Goal: Task Accomplishment & Management: Manage account settings

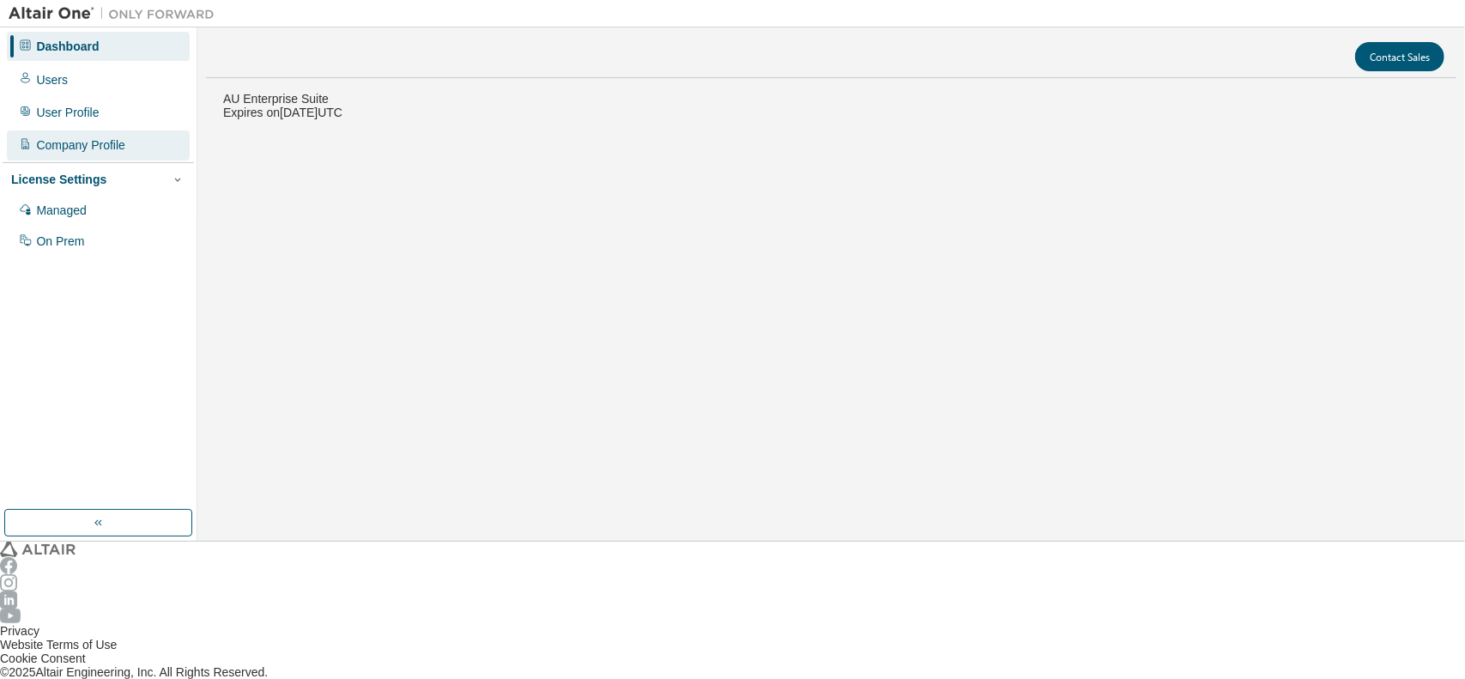
click at [70, 145] on div "Company Profile" at bounding box center [98, 144] width 183 height 29
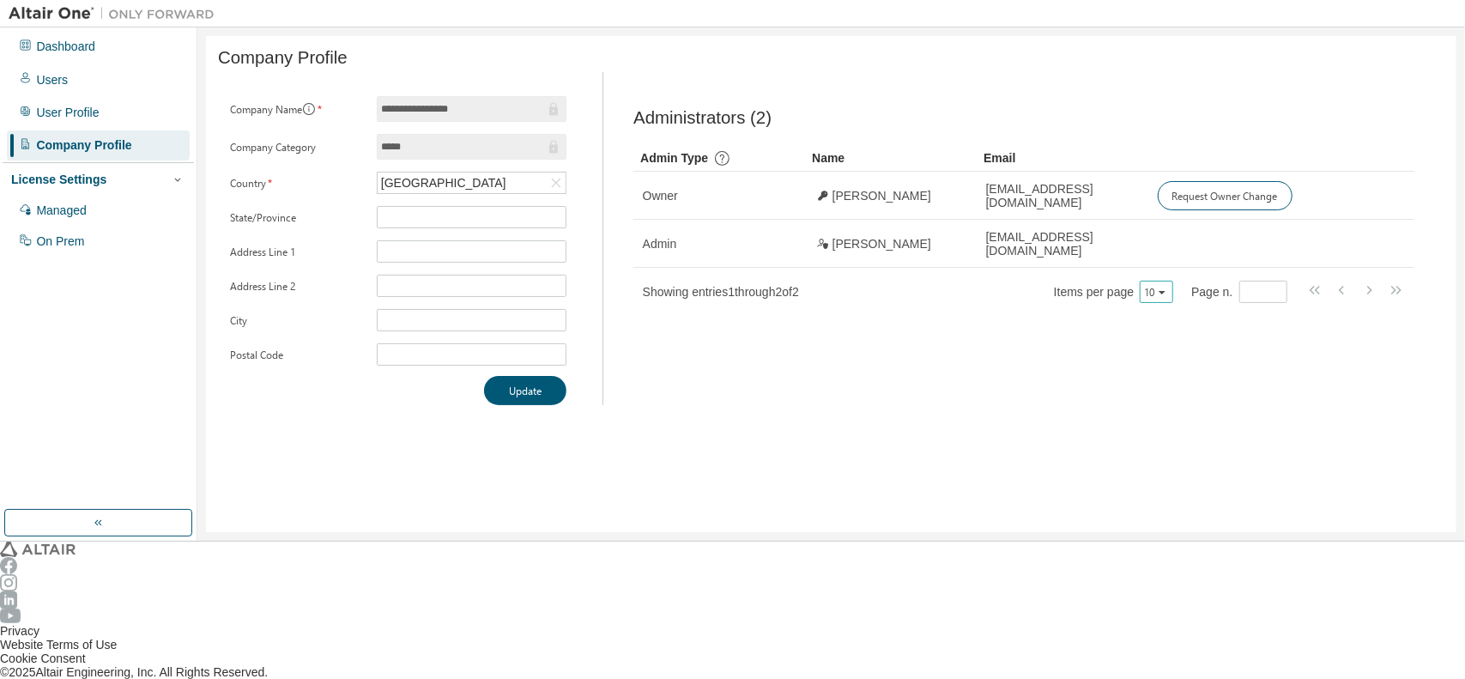
click at [1166, 291] on icon "button" at bounding box center [1162, 292] width 7 height 3
click at [1216, 377] on div "100" at bounding box center [1240, 385] width 137 height 21
click at [76, 106] on div "User Profile" at bounding box center [67, 113] width 63 height 14
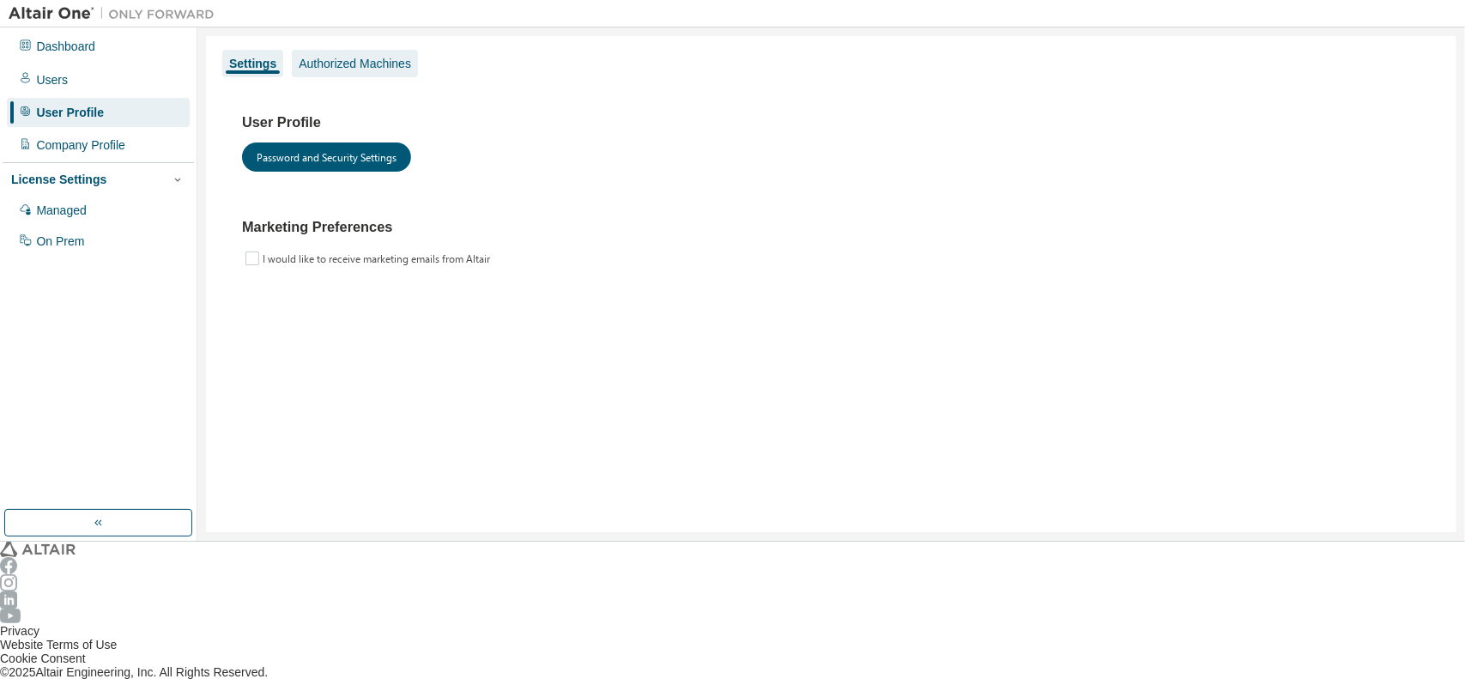
click at [353, 64] on div "Authorized Machines" at bounding box center [355, 64] width 112 height 14
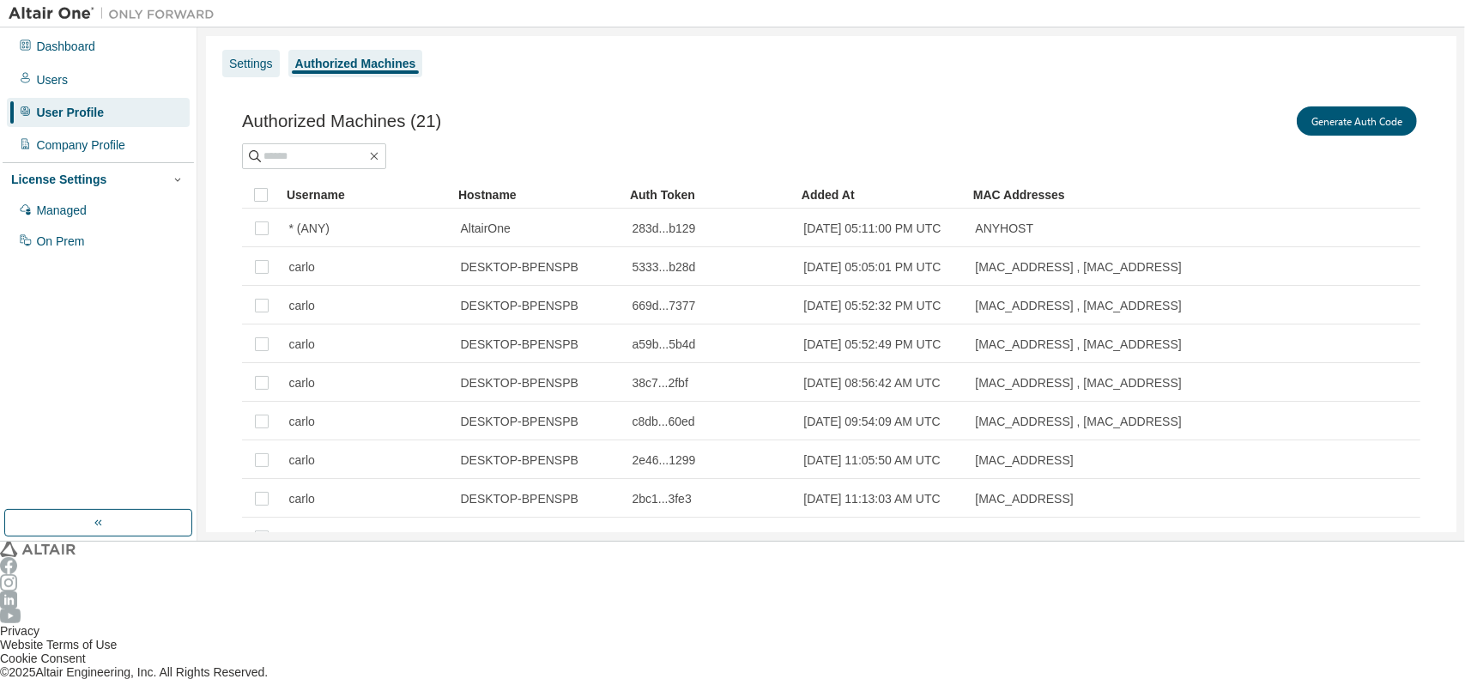
click at [246, 50] on div "Settings" at bounding box center [251, 63] width 58 height 27
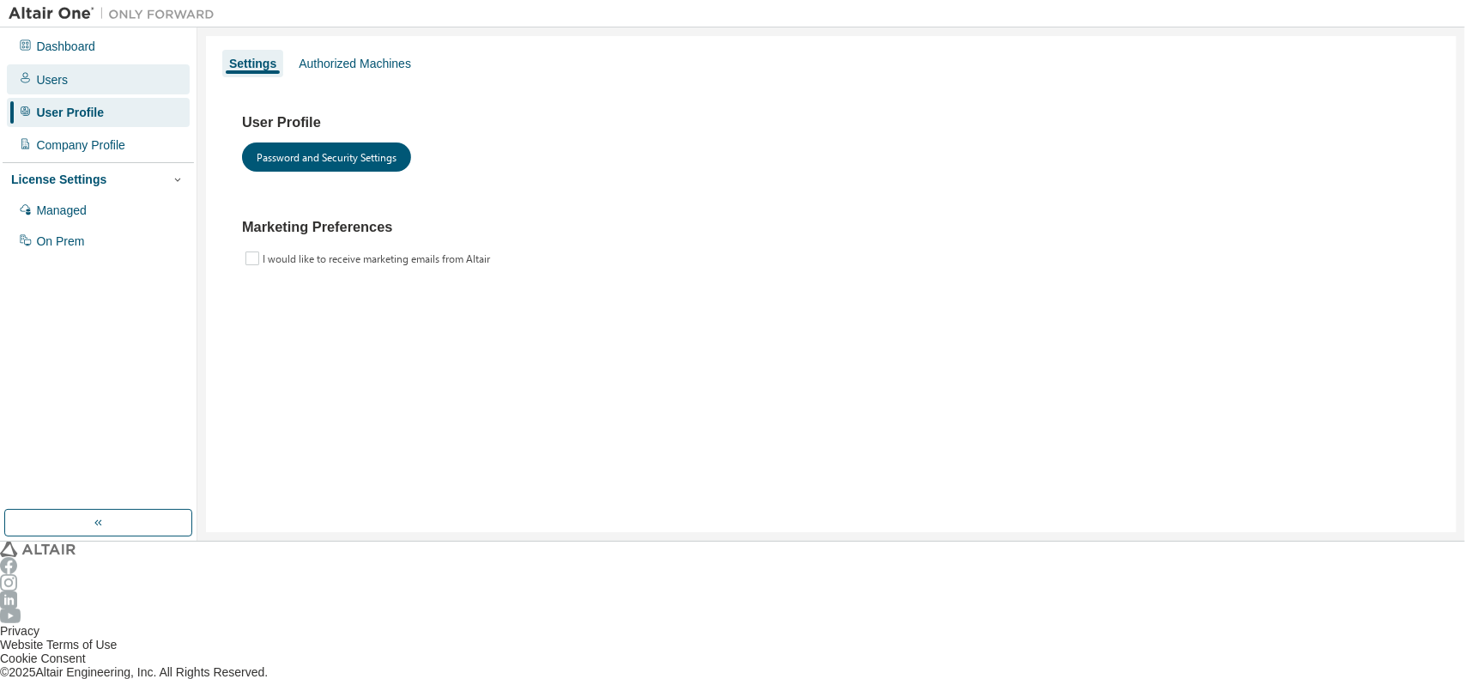
click at [29, 76] on div "Users" at bounding box center [98, 78] width 183 height 29
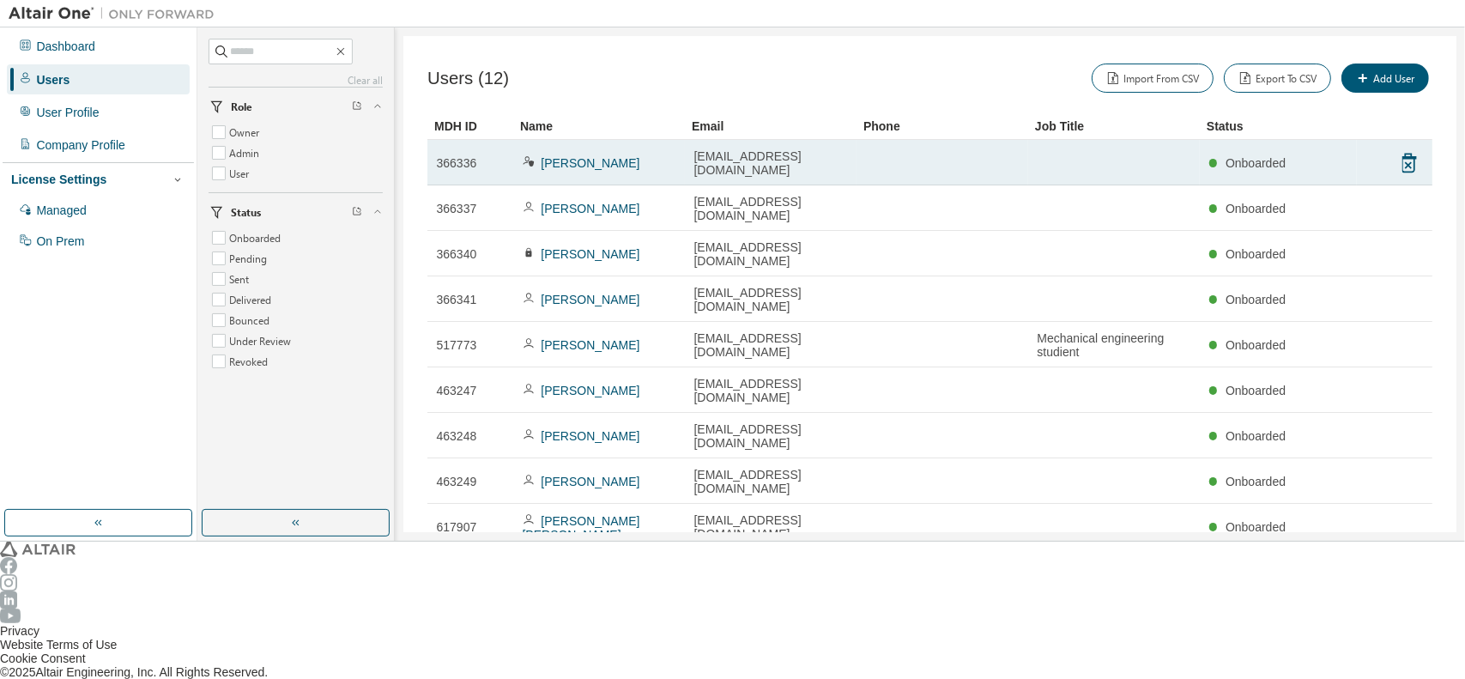
drag, startPoint x: 579, startPoint y: 150, endPoint x: 1238, endPoint y: 138, distance: 659.4
click at [1238, 140] on td "Onboarded" at bounding box center [1278, 162] width 157 height 45
click at [826, 158] on td "[EMAIL_ADDRESS][DOMAIN_NAME]" at bounding box center [771, 162] width 172 height 45
click at [561, 156] on link "[PERSON_NAME]" at bounding box center [590, 163] width 99 height 14
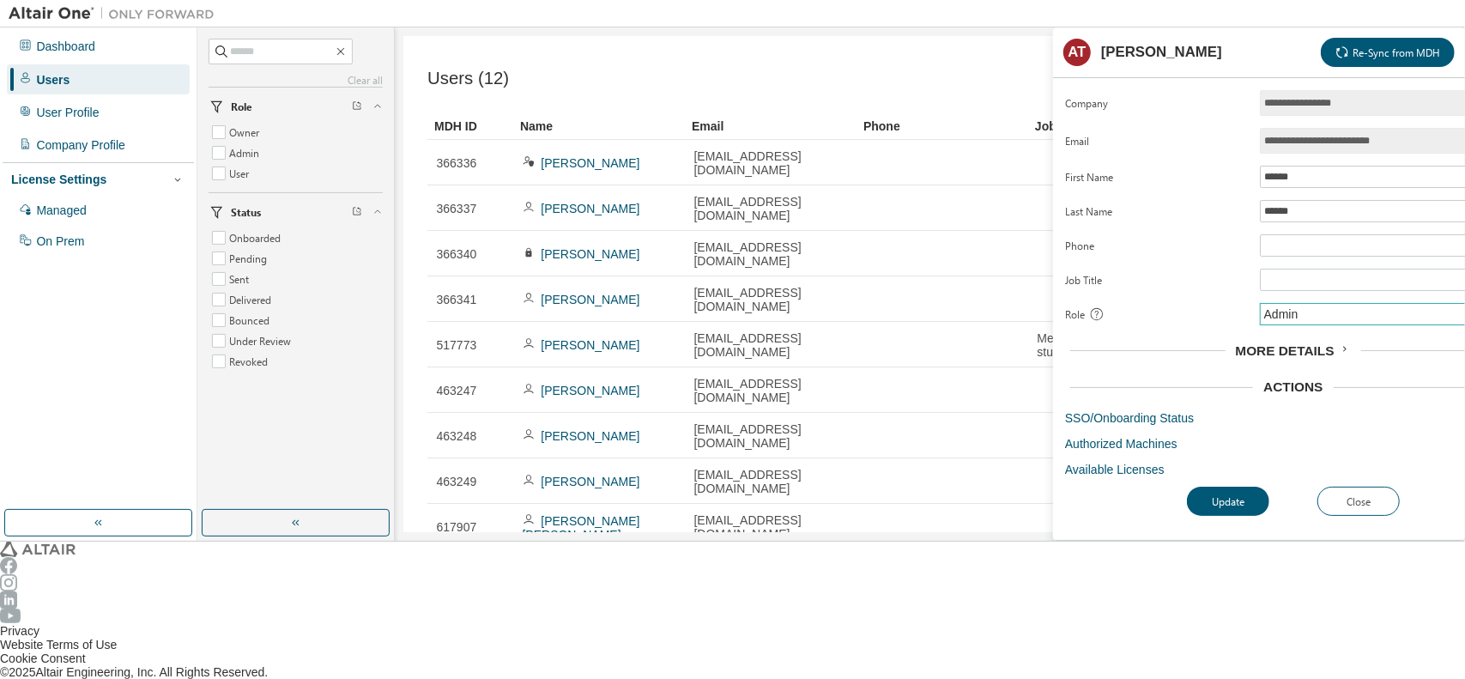
click at [1269, 305] on div "Admin" at bounding box center [1281, 314] width 39 height 19
click at [1266, 361] on li "User" at bounding box center [1358, 366] width 185 height 22
click at [1218, 487] on button "Update" at bounding box center [1228, 501] width 82 height 29
click at [0, 678] on nordpass-portal at bounding box center [0, 679] width 0 height 0
click at [1281, 343] on span "More Details" at bounding box center [1285, 350] width 99 height 15
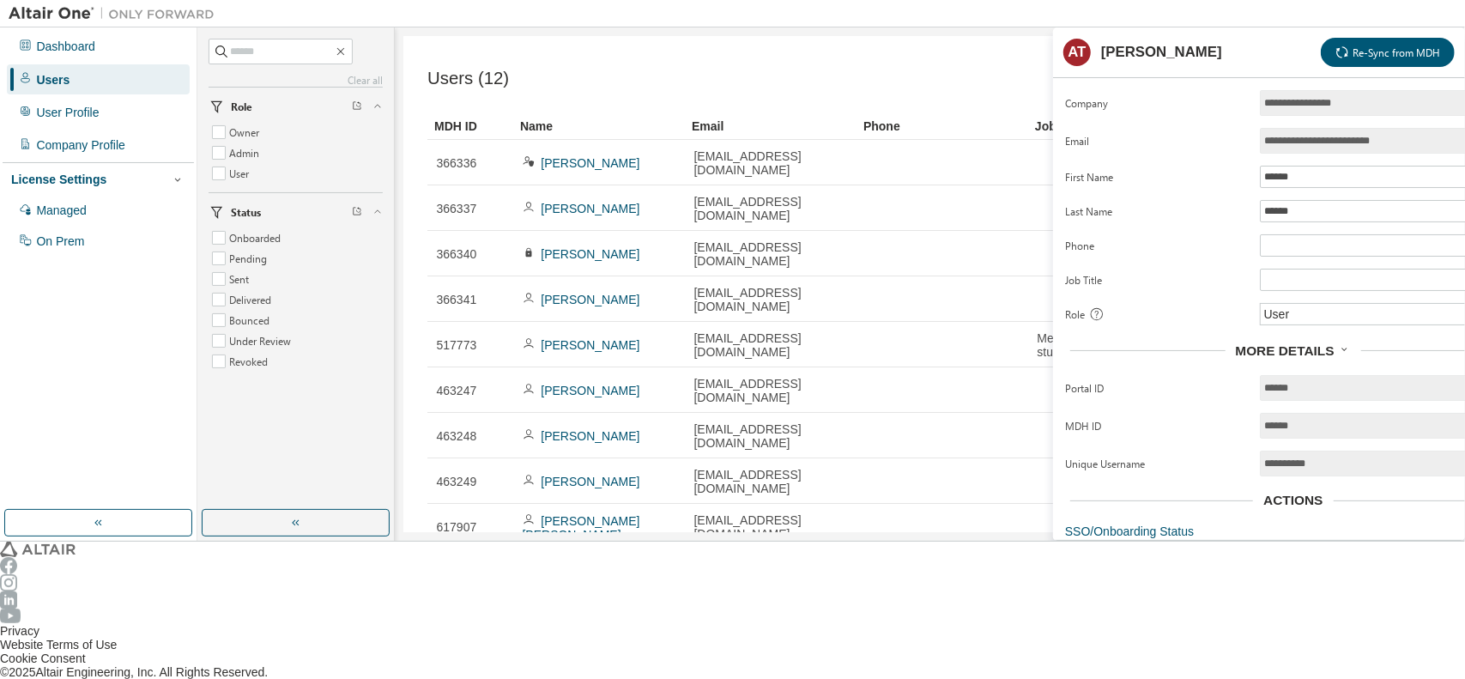
click at [1187, 600] on button "Update" at bounding box center [1228, 614] width 82 height 29
click at [897, 532] on div "Users (12) Import From CSV Export To CSV Add User Clear Load Save Save As Field…" at bounding box center [929, 284] width 1053 height 496
click at [978, 81] on div "Import From CSV Export To CSV Add User" at bounding box center [1181, 78] width 502 height 36
click at [983, 76] on div "Import From CSV Export To CSV Add User" at bounding box center [1181, 78] width 502 height 36
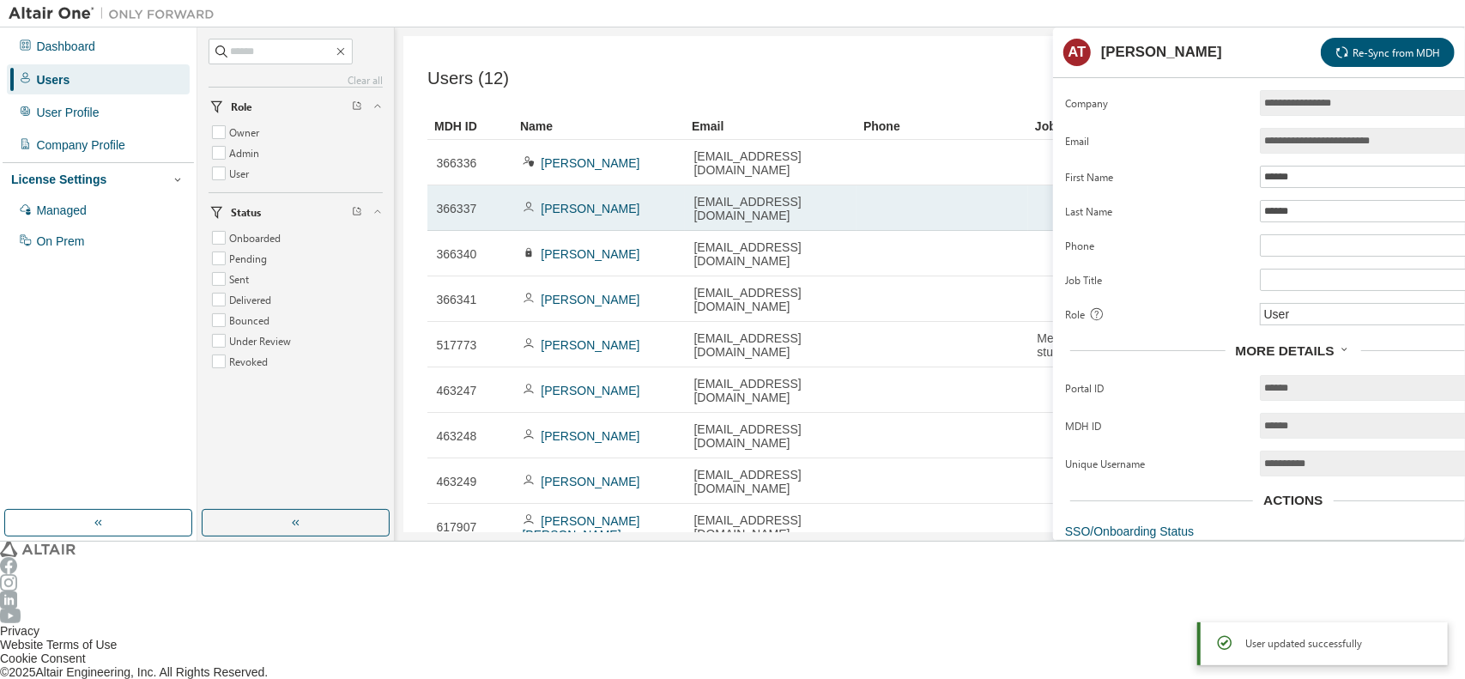
click at [444, 202] on span "366337" at bounding box center [457, 209] width 40 height 14
click at [456, 202] on span "366337" at bounding box center [457, 209] width 40 height 14
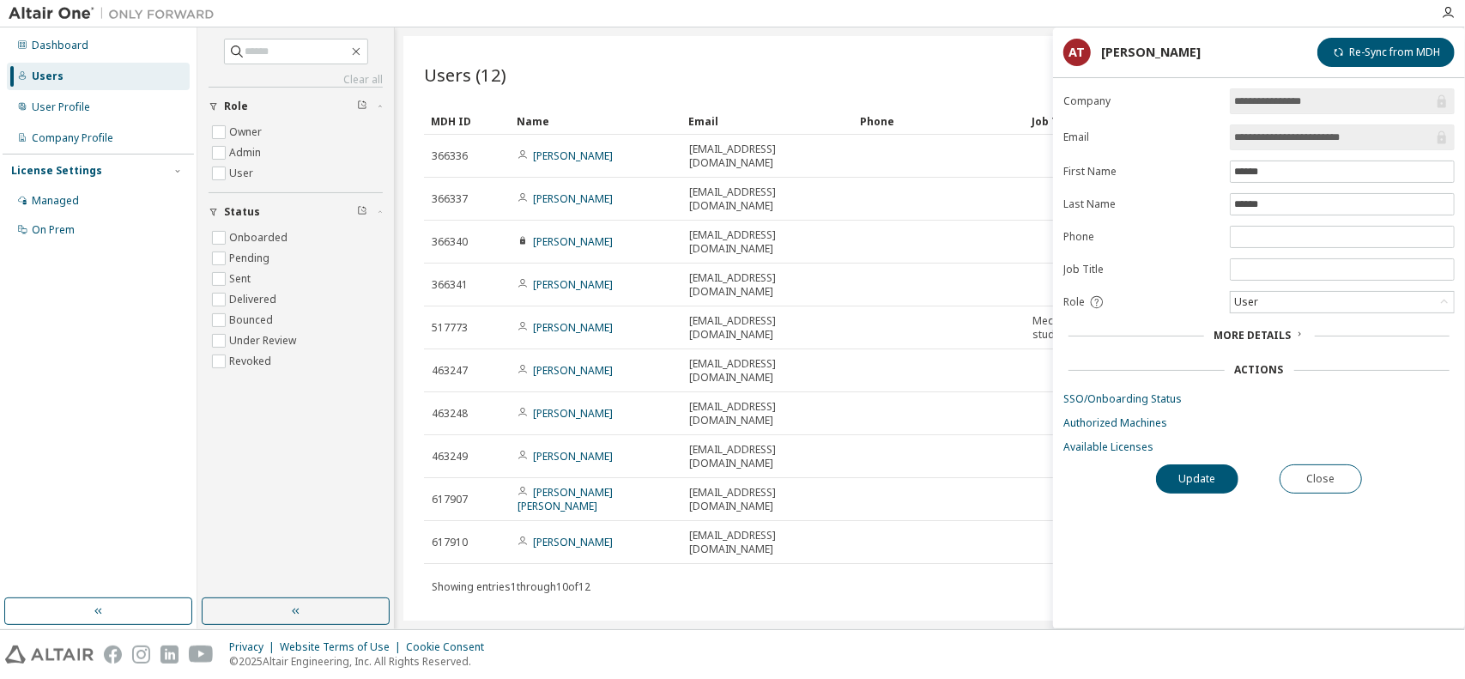
click at [0, 678] on nordpass-portal at bounding box center [0, 679] width 0 height 0
click at [793, 593] on div "Users (12) Import From CSV Export To CSV Add User Clear Load Save Save As Field…" at bounding box center [929, 328] width 1053 height 585
click at [1330, 470] on button "Close" at bounding box center [1321, 478] width 82 height 29
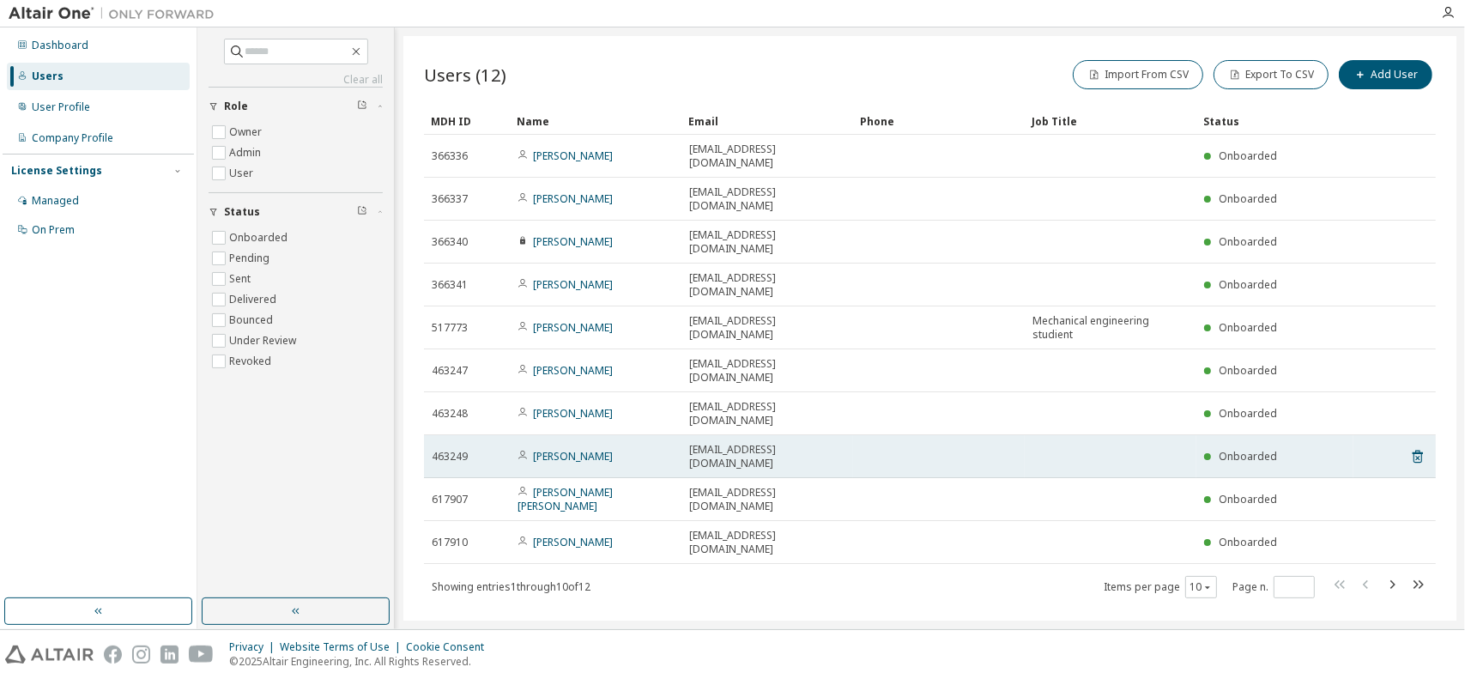
click at [676, 435] on td "[PERSON_NAME]" at bounding box center [596, 456] width 172 height 43
click at [567, 449] on link "[PERSON_NAME]" at bounding box center [573, 456] width 80 height 15
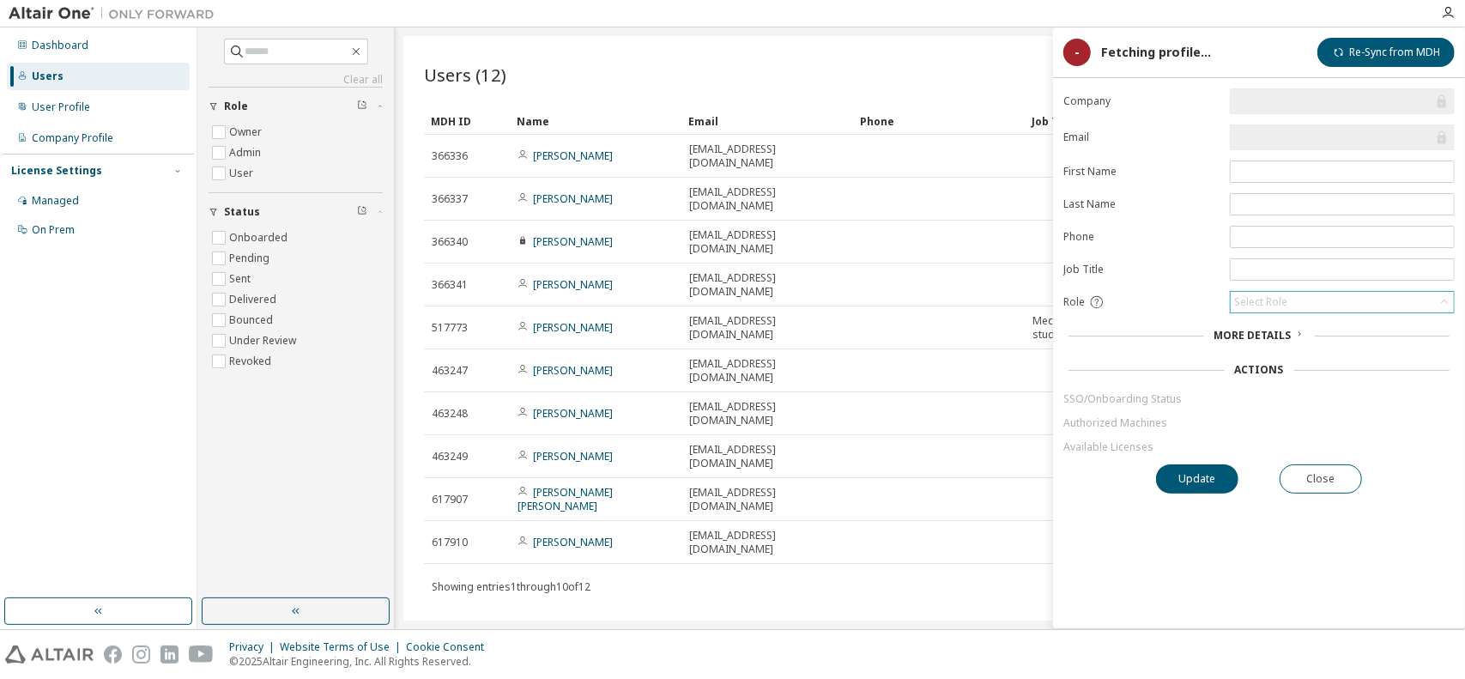
click at [1282, 300] on div "Select Role" at bounding box center [1260, 302] width 53 height 14
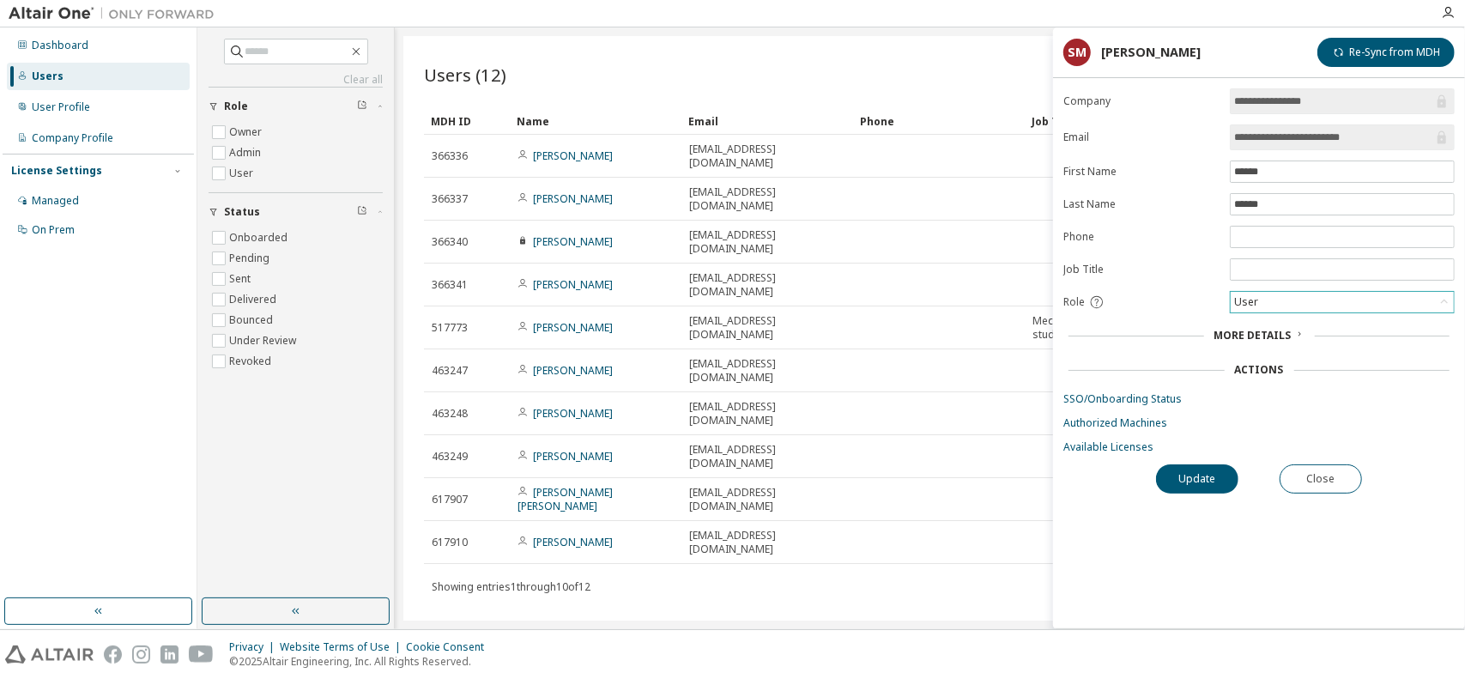
click at [1264, 300] on div "User" at bounding box center [1342, 302] width 223 height 21
click at [1260, 348] on li "Owner" at bounding box center [1342, 343] width 220 height 22
click at [1206, 470] on button "Update" at bounding box center [1197, 478] width 82 height 29
click at [0, 678] on nordpass-portal at bounding box center [0, 679] width 0 height 0
click at [799, 544] on div "Users (12) Import From CSV Export To CSV Add User Clear Load Save Save As Field…" at bounding box center [929, 328] width 1053 height 585
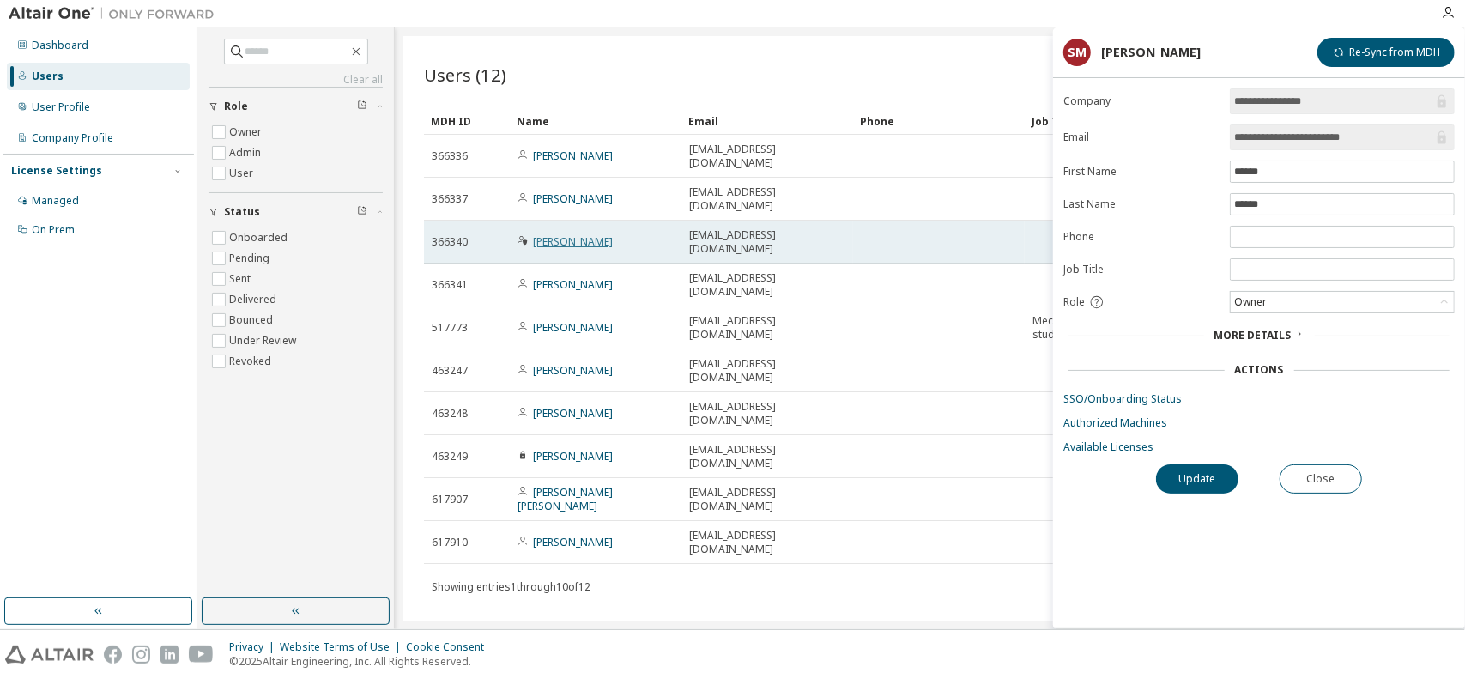
click at [554, 234] on link "Carlos Martinez" at bounding box center [573, 241] width 80 height 15
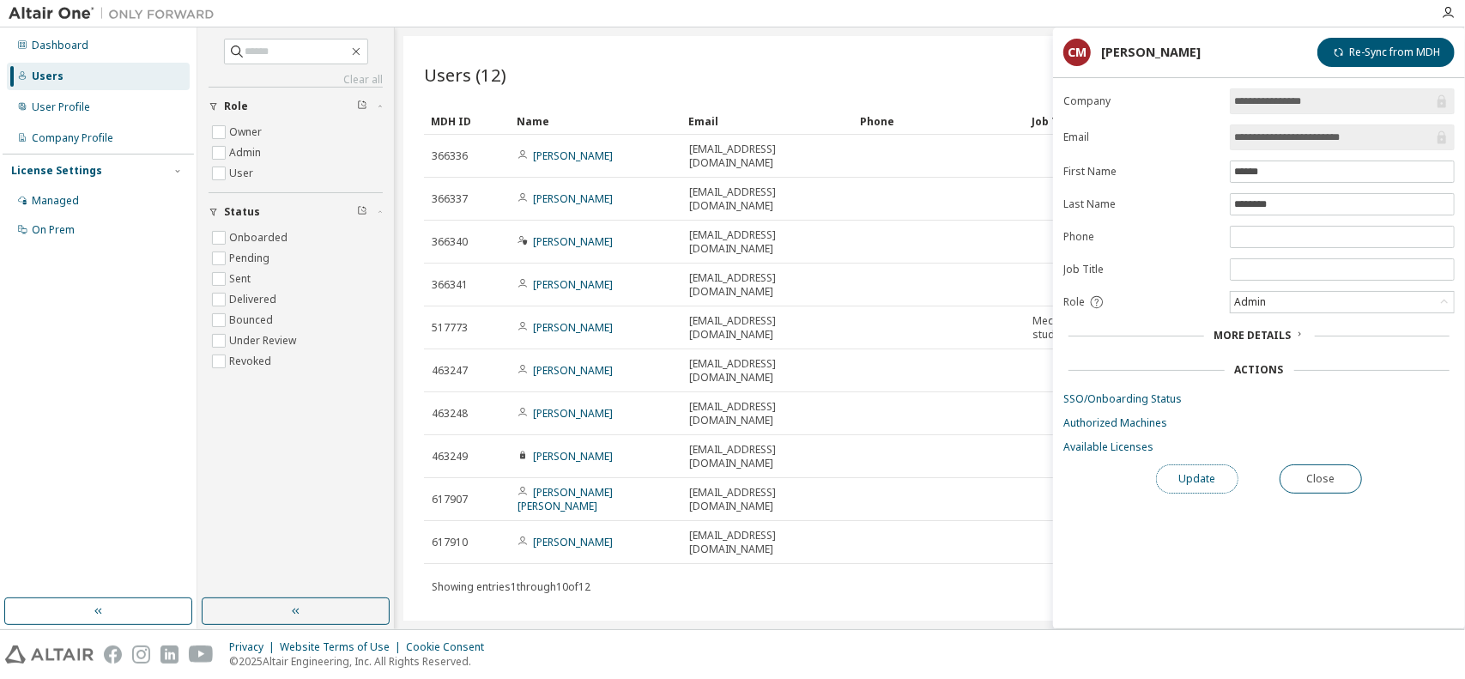
click at [1205, 466] on button "Update" at bounding box center [1197, 478] width 82 height 29
click at [664, 557] on div "Users (12) Import From CSV Export To CSV Add User Clear Load Save Save As Field…" at bounding box center [929, 328] width 1053 height 585
click at [0, 678] on nordpass-portal at bounding box center [0, 679] width 0 height 0
click at [862, 578] on div "Users (12) Import From CSV Export To CSV Add User Clear Load Save Save As Field…" at bounding box center [929, 328] width 1053 height 585
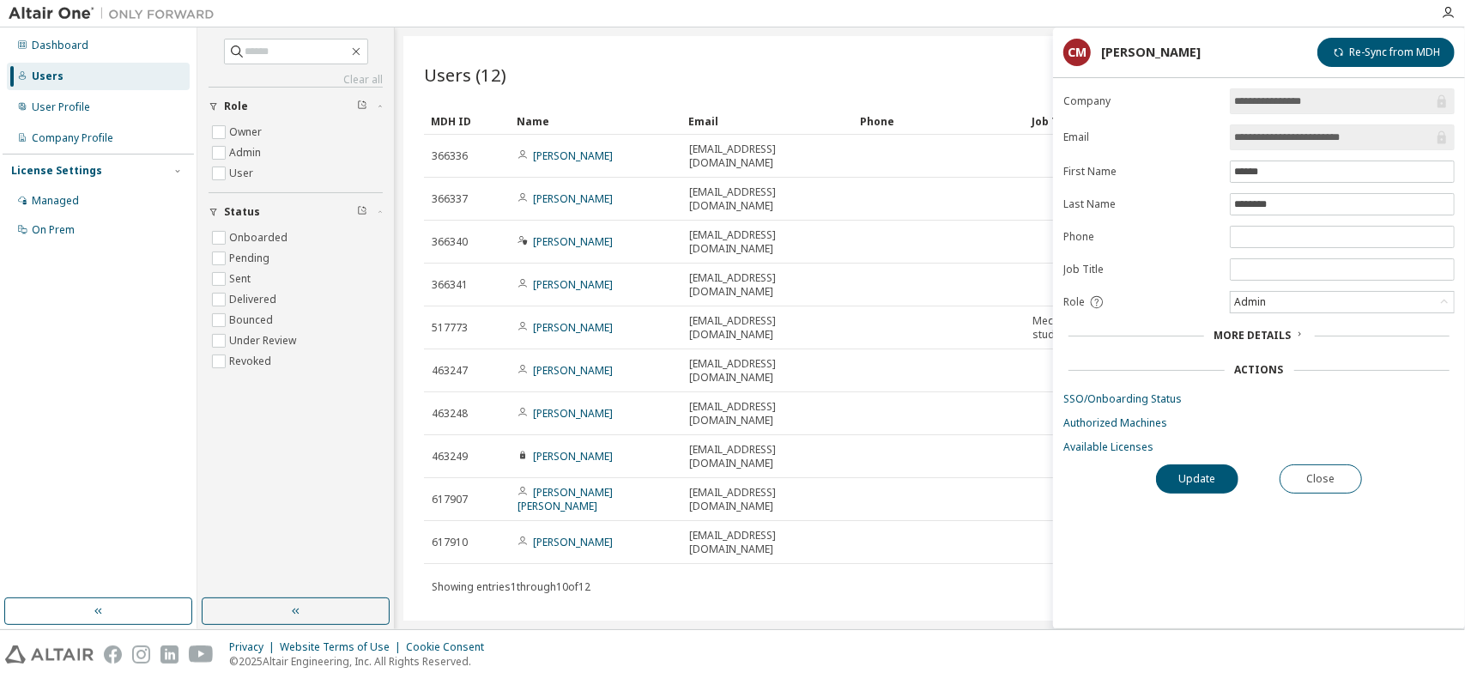
click at [838, 557] on div "Users (12) Import From CSV Export To CSV Add User Clear Load Save Save As Field…" at bounding box center [929, 328] width 1053 height 585
click at [1286, 458] on div "**********" at bounding box center [1259, 358] width 412 height 540
click at [1324, 475] on button "Close" at bounding box center [1321, 478] width 82 height 29
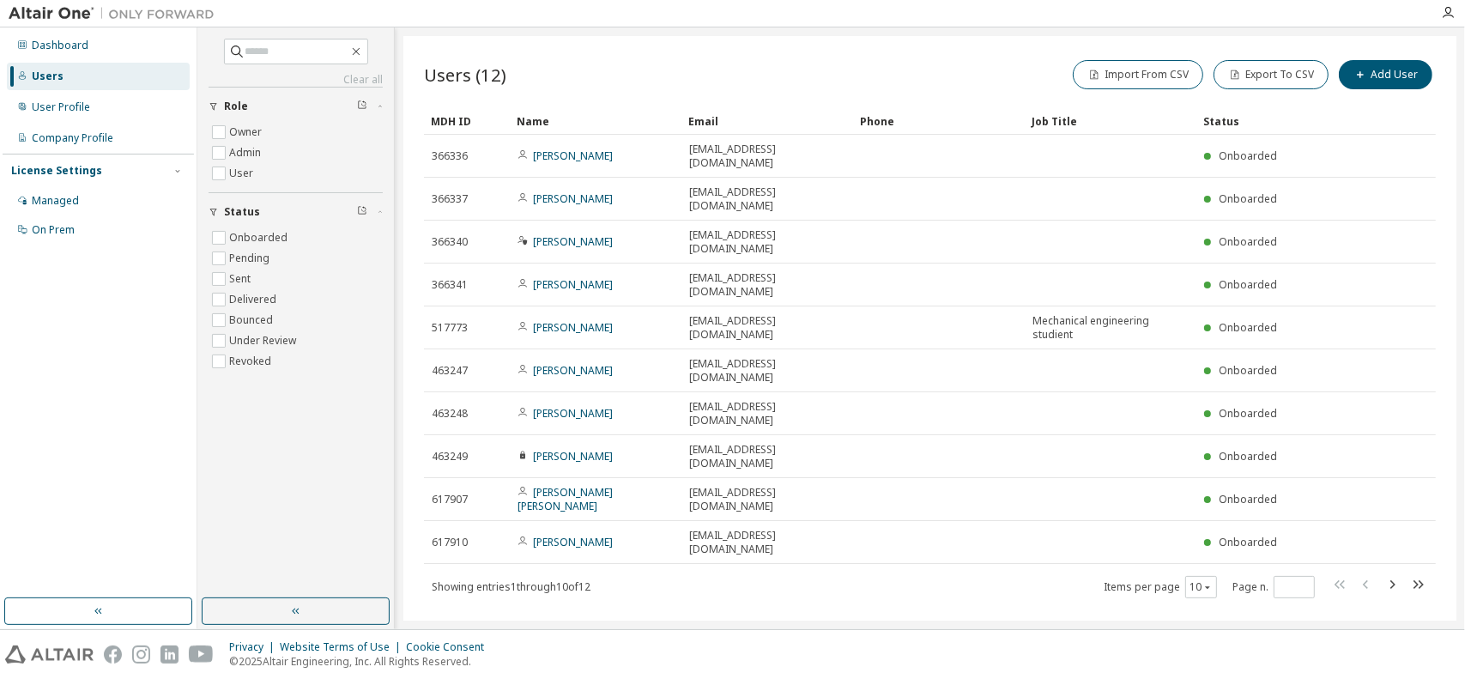
click at [1260, 537] on div "Users (12) Import From CSV Export To CSV Add User Clear Load Save Save As Field…" at bounding box center [929, 328] width 1053 height 585
click at [46, 12] on img at bounding box center [116, 13] width 215 height 17
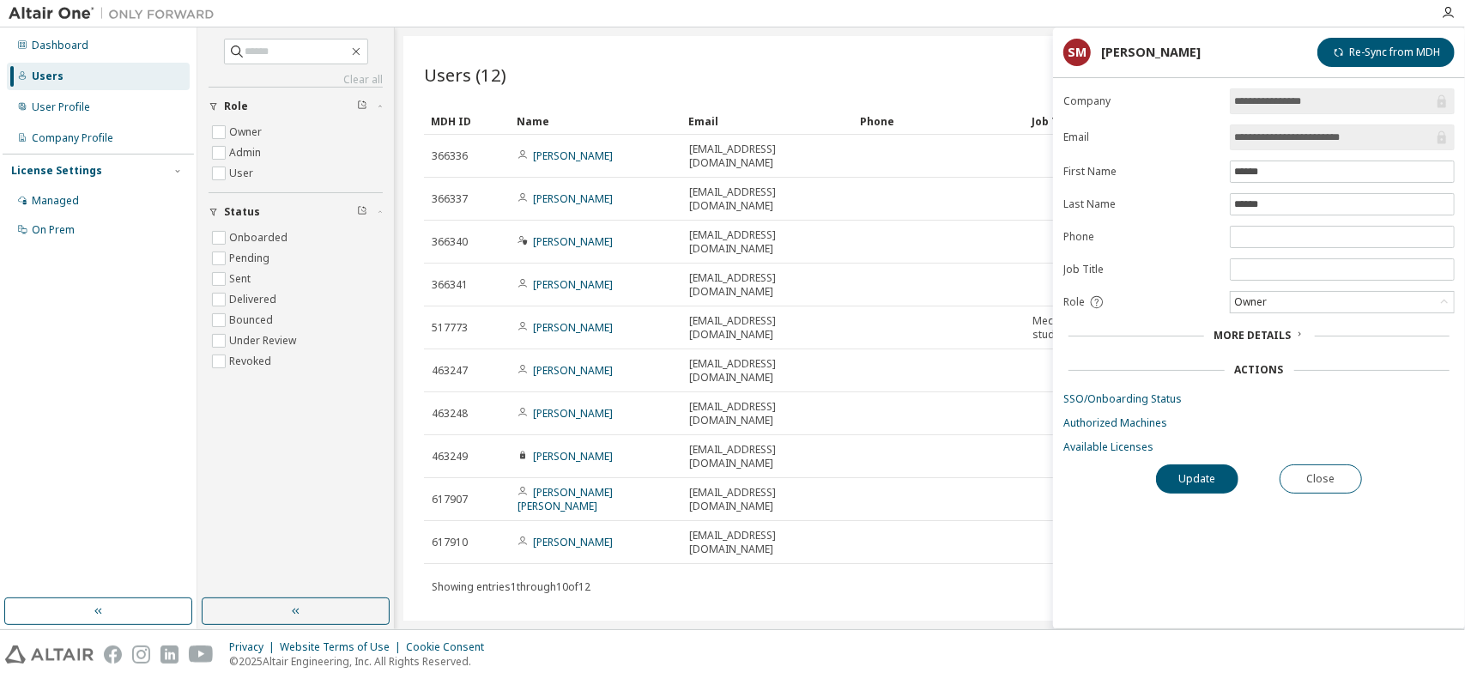
click at [70, 19] on img at bounding box center [116, 13] width 215 height 17
click at [38, 47] on div "Dashboard" at bounding box center [60, 46] width 57 height 14
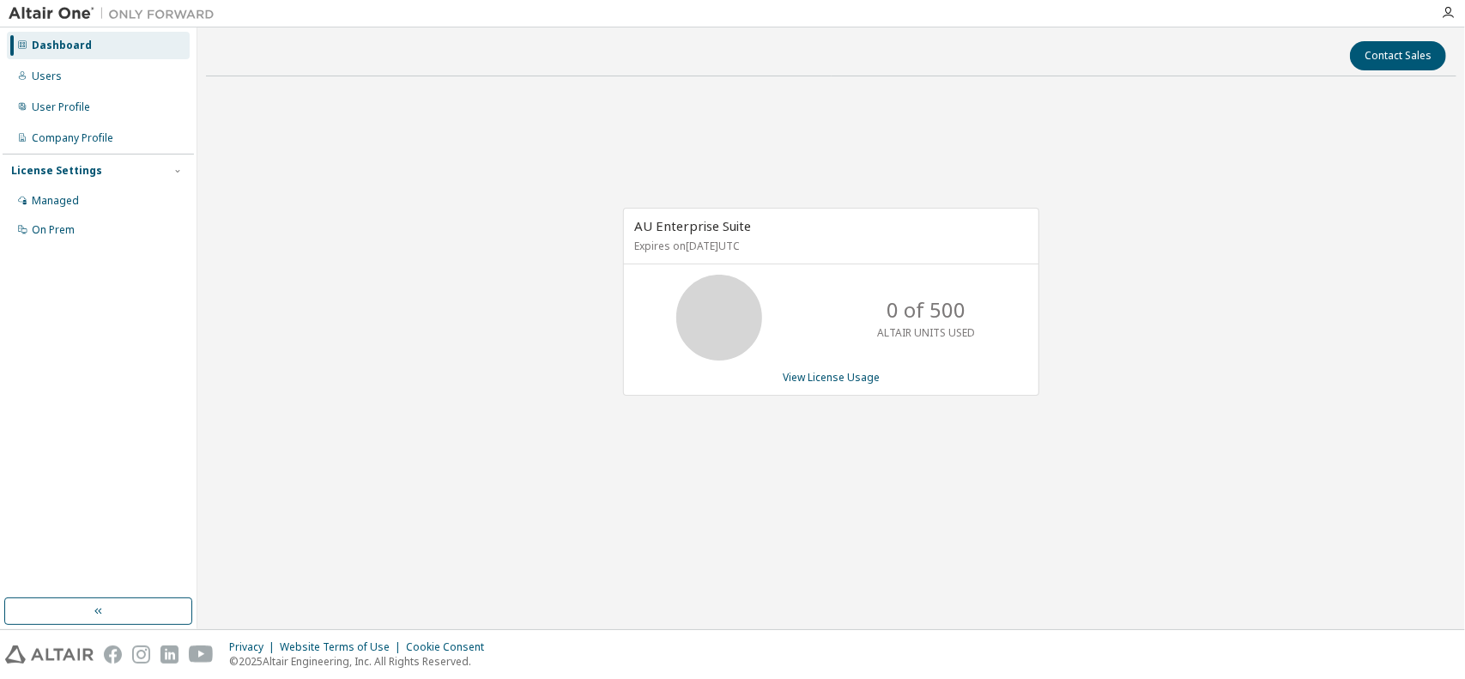
click at [1095, 134] on div "AU Enterprise Suite Expires on October 1, 2025 UTC 0 of 500 ALTAIR UNITS USED V…" at bounding box center [831, 310] width 1251 height 441
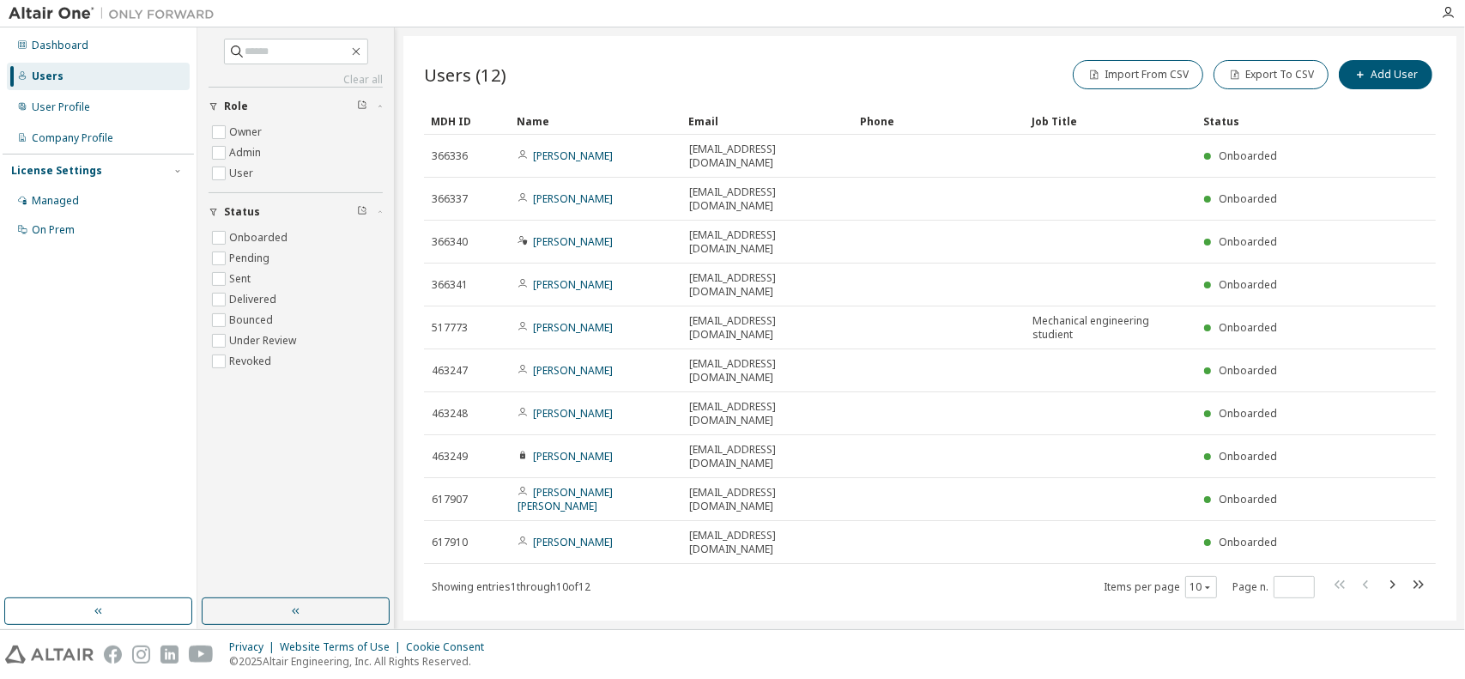
click at [973, 532] on div "Users (12) Import From CSV Export To CSV Add User Clear Load Save Save As Field…" at bounding box center [929, 328] width 1053 height 585
click at [64, 198] on div "Managed" at bounding box center [55, 201] width 47 height 14
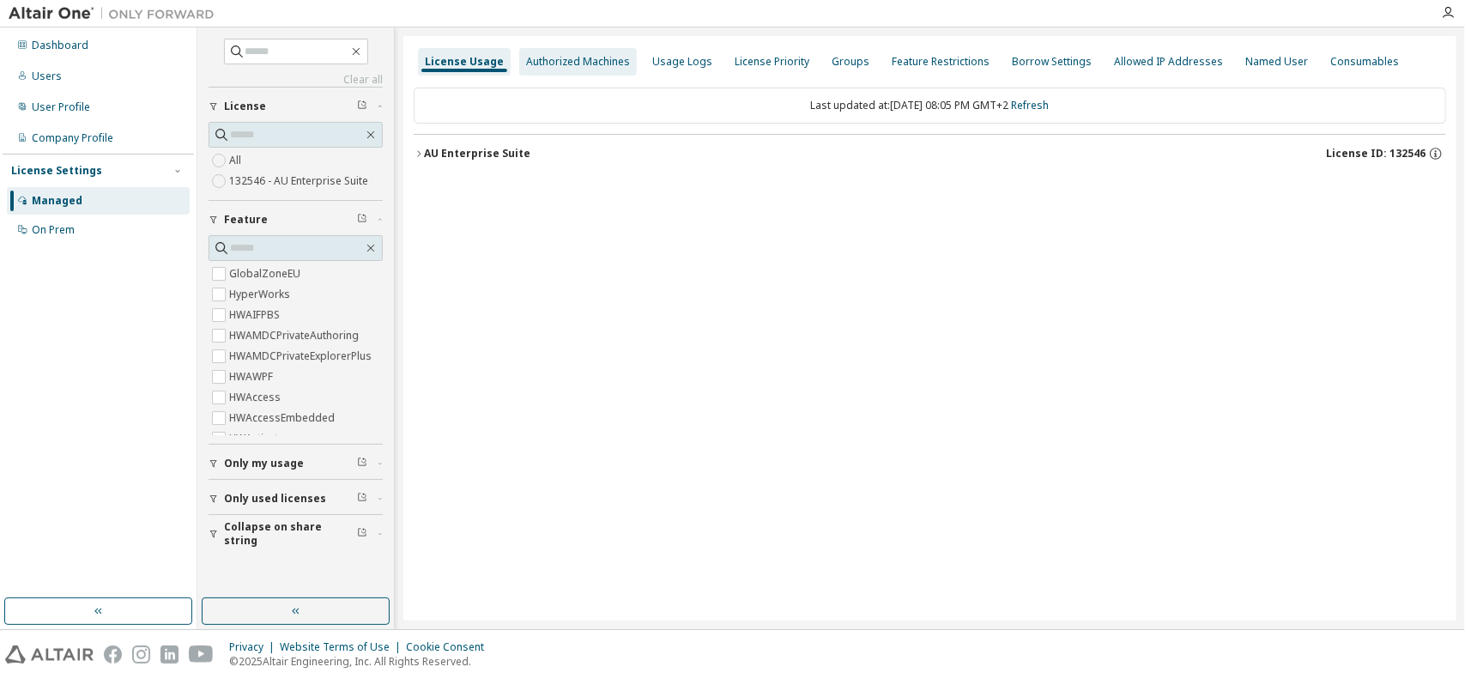
click at [564, 69] on div "Authorized Machines" at bounding box center [578, 61] width 118 height 27
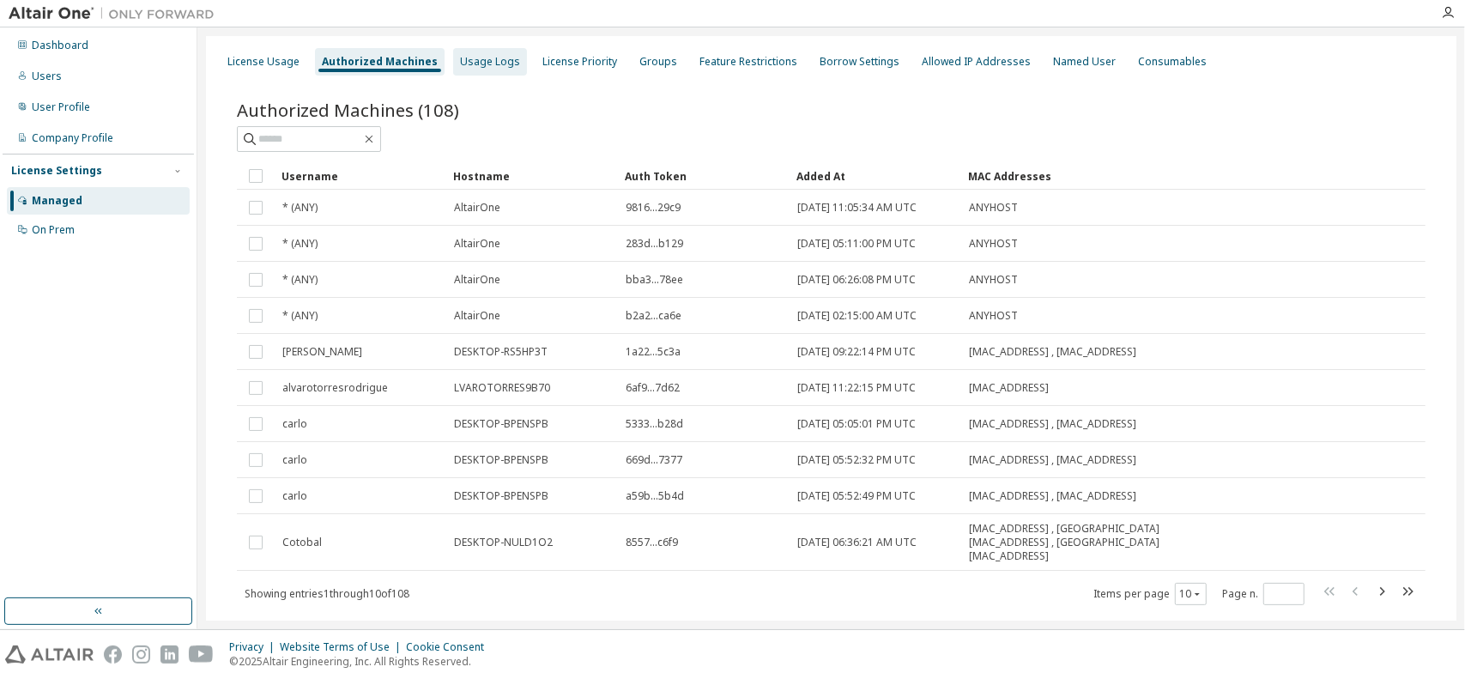
click at [473, 73] on div "Usage Logs" at bounding box center [490, 61] width 74 height 27
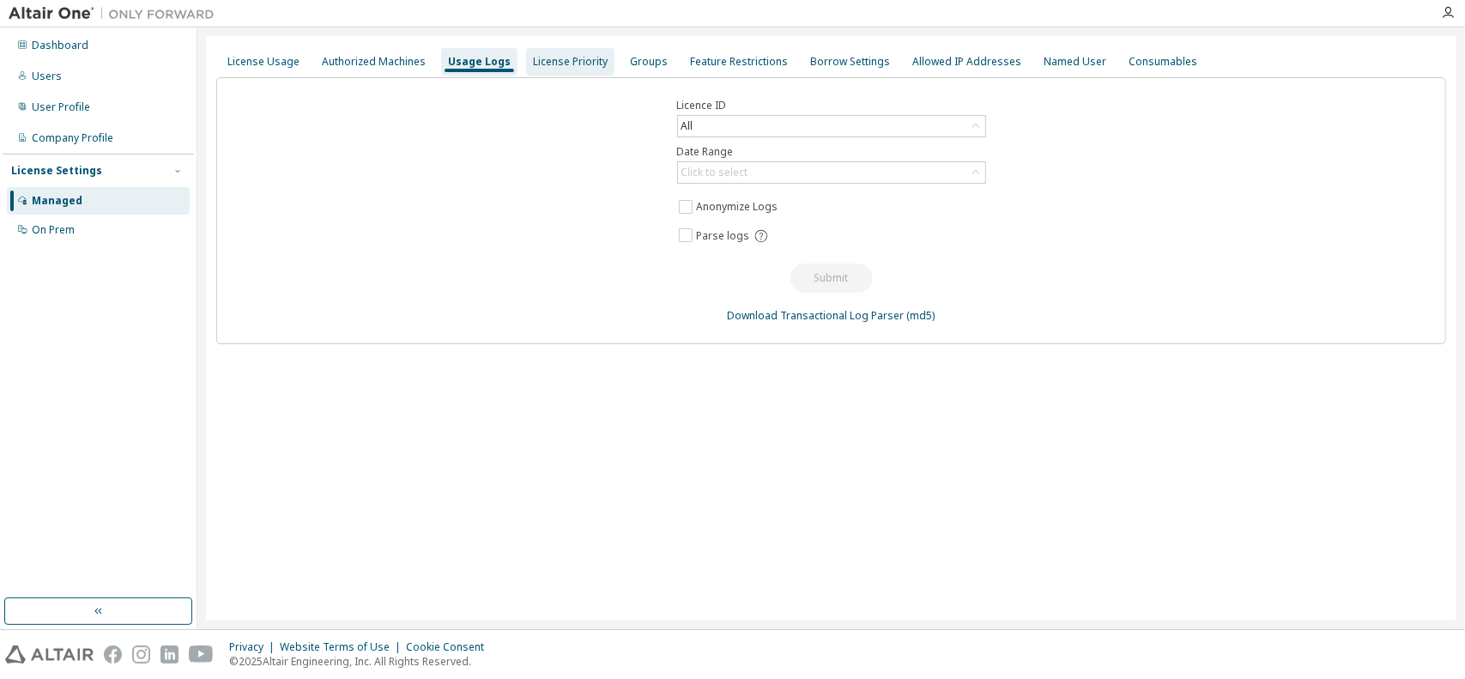
click at [576, 64] on div "License Priority" at bounding box center [570, 62] width 75 height 14
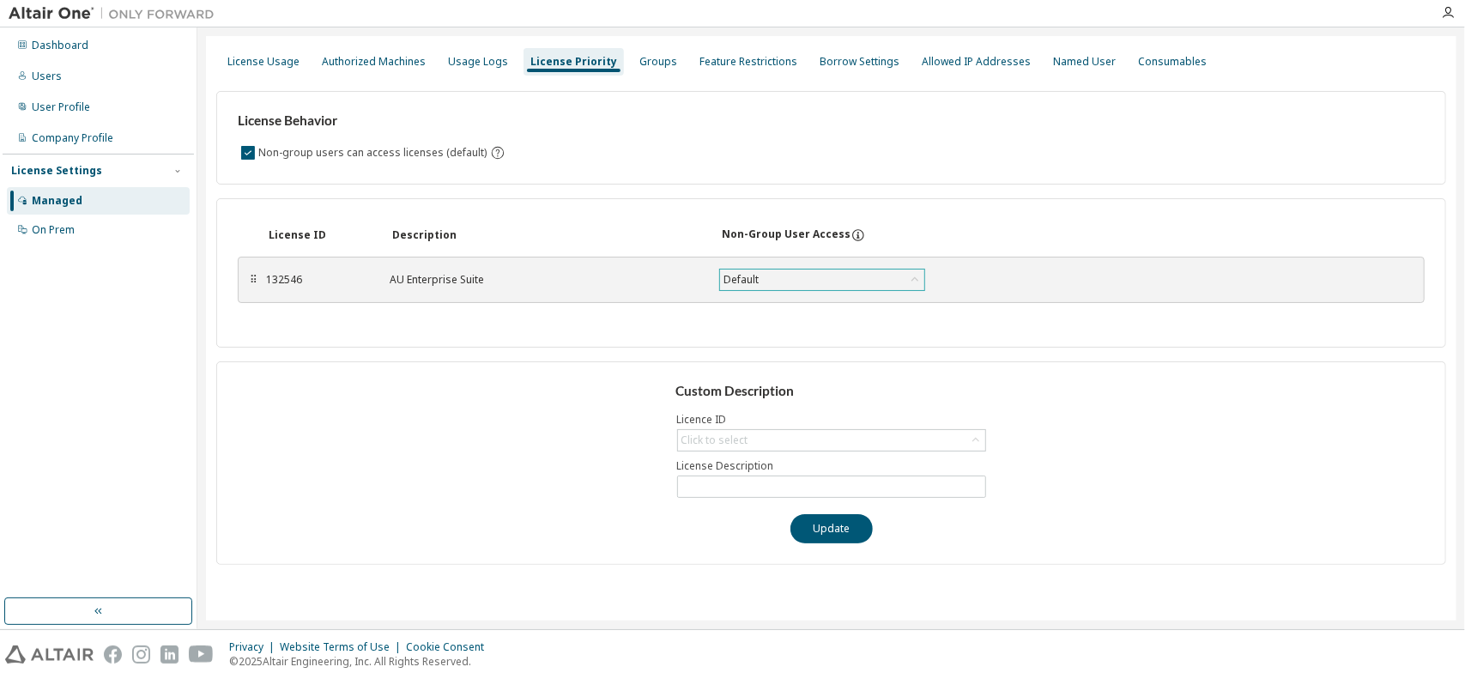
click at [774, 270] on div "Default" at bounding box center [822, 280] width 204 height 21
click at [901, 439] on div "Click to select" at bounding box center [831, 440] width 307 height 21
click at [840, 478] on li "132546 - AU Enterprise Suite" at bounding box center [830, 486] width 305 height 22
type input "**********"
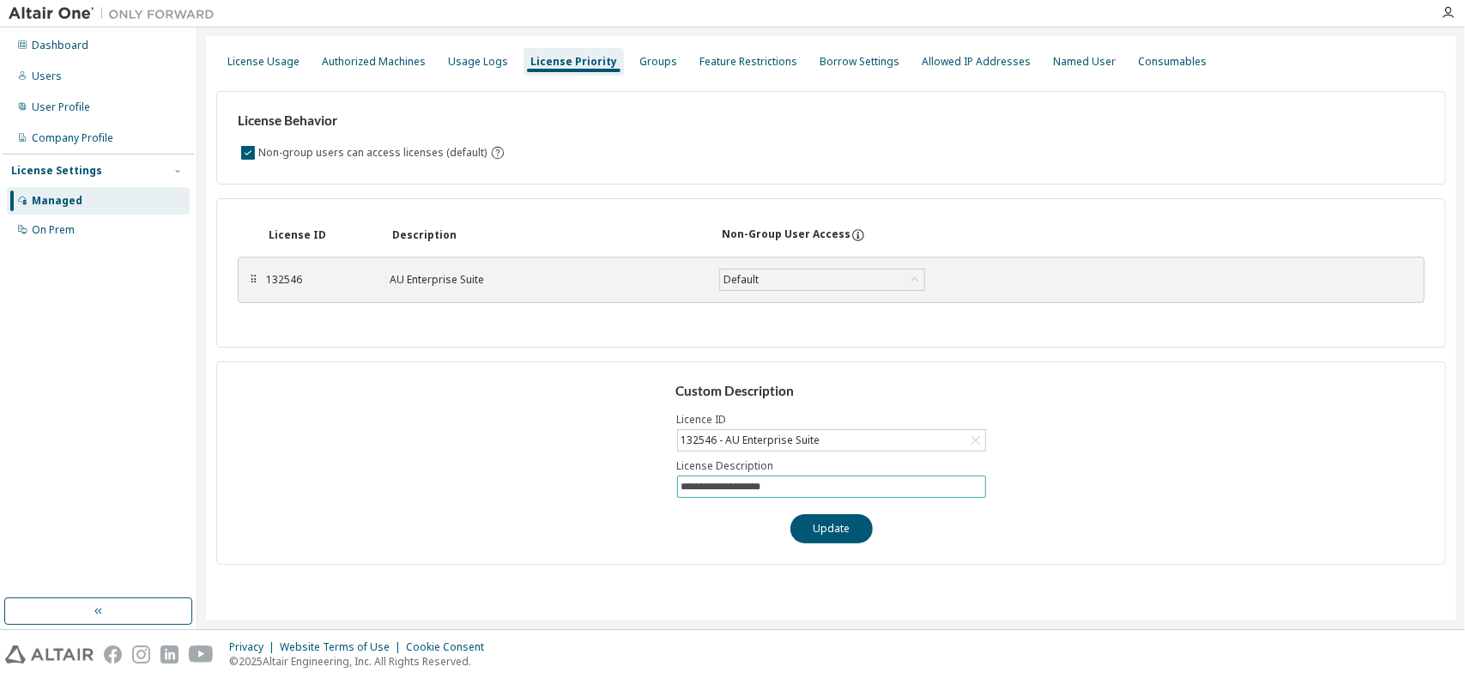
click at [813, 488] on input "**********" at bounding box center [832, 487] width 300 height 14
click at [1100, 511] on div "**********" at bounding box center [831, 462] width 1230 height 203
click at [654, 68] on div "Groups" at bounding box center [659, 62] width 38 height 14
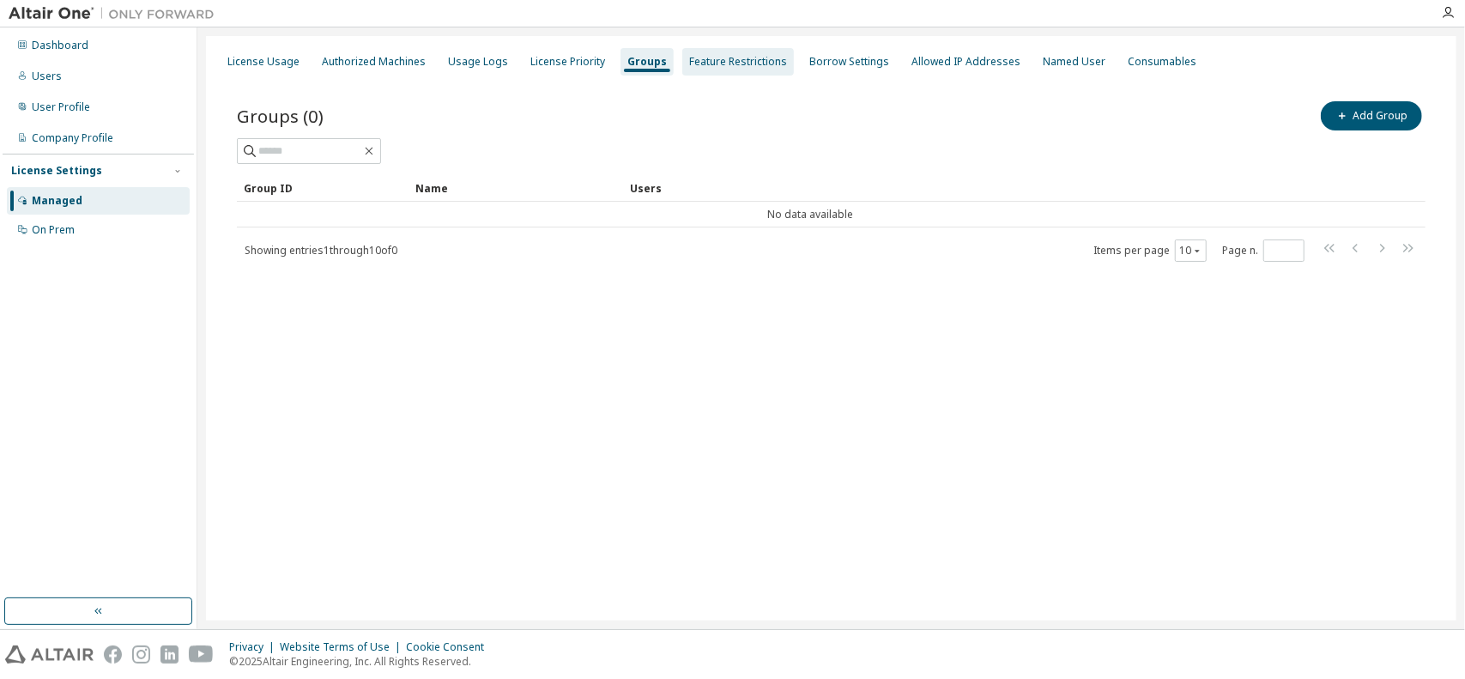
click at [699, 63] on div "Feature Restrictions" at bounding box center [738, 62] width 98 height 14
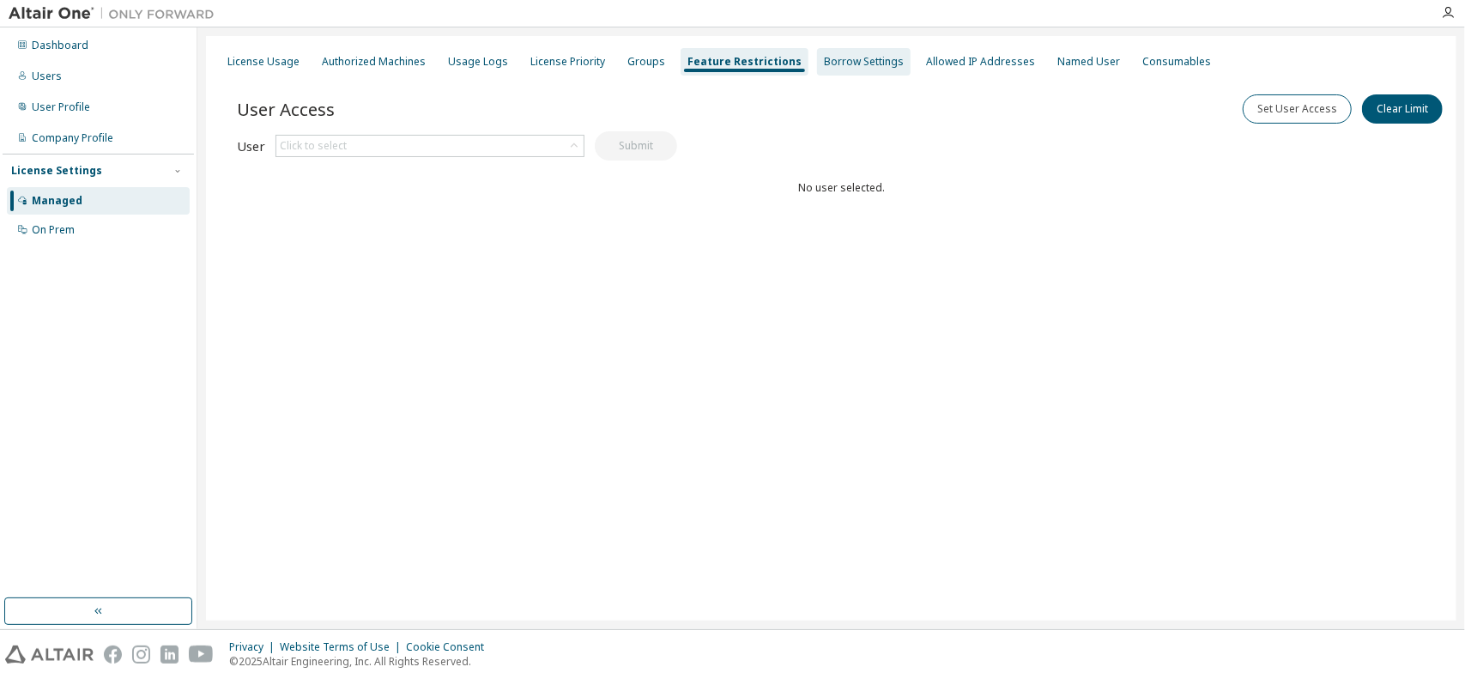
click at [852, 61] on div "Borrow Settings" at bounding box center [864, 62] width 80 height 14
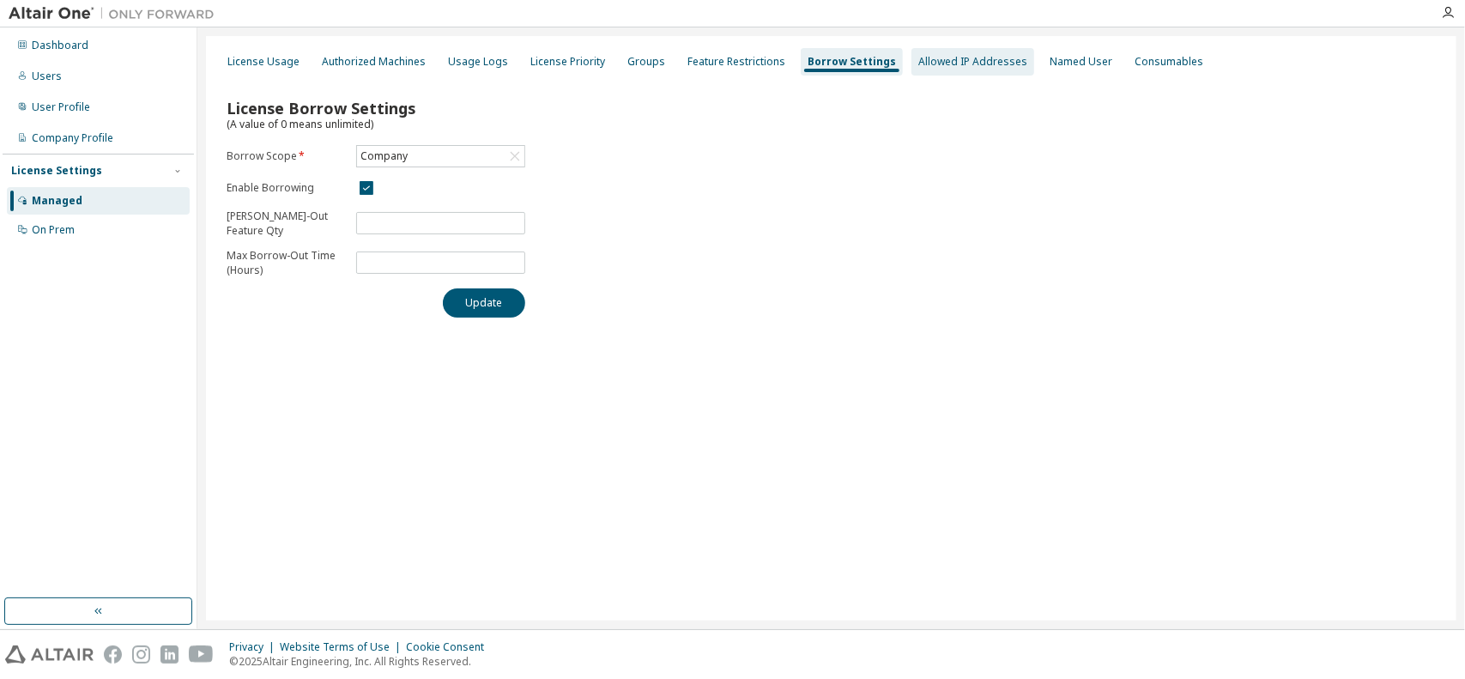
click at [1004, 65] on div "Allowed IP Addresses" at bounding box center [973, 61] width 123 height 27
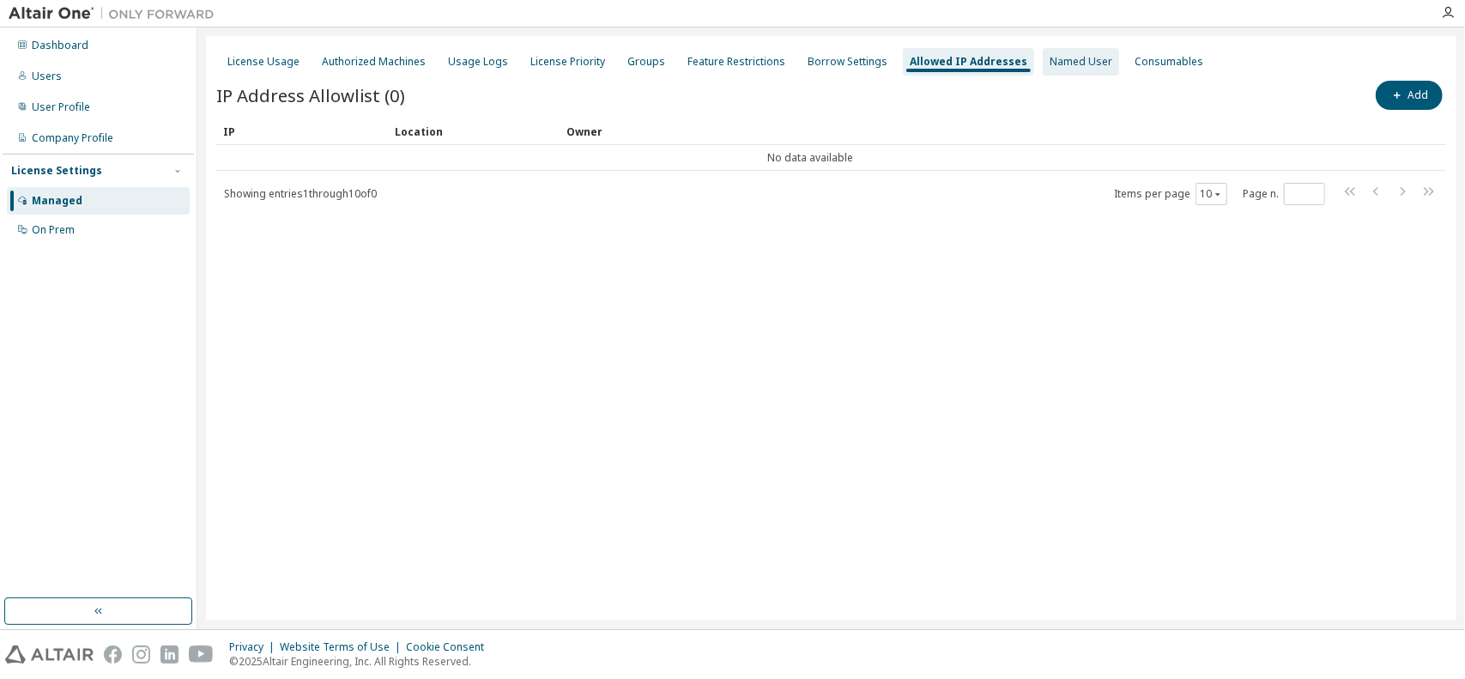
click at [1064, 64] on div "Named User" at bounding box center [1081, 62] width 63 height 14
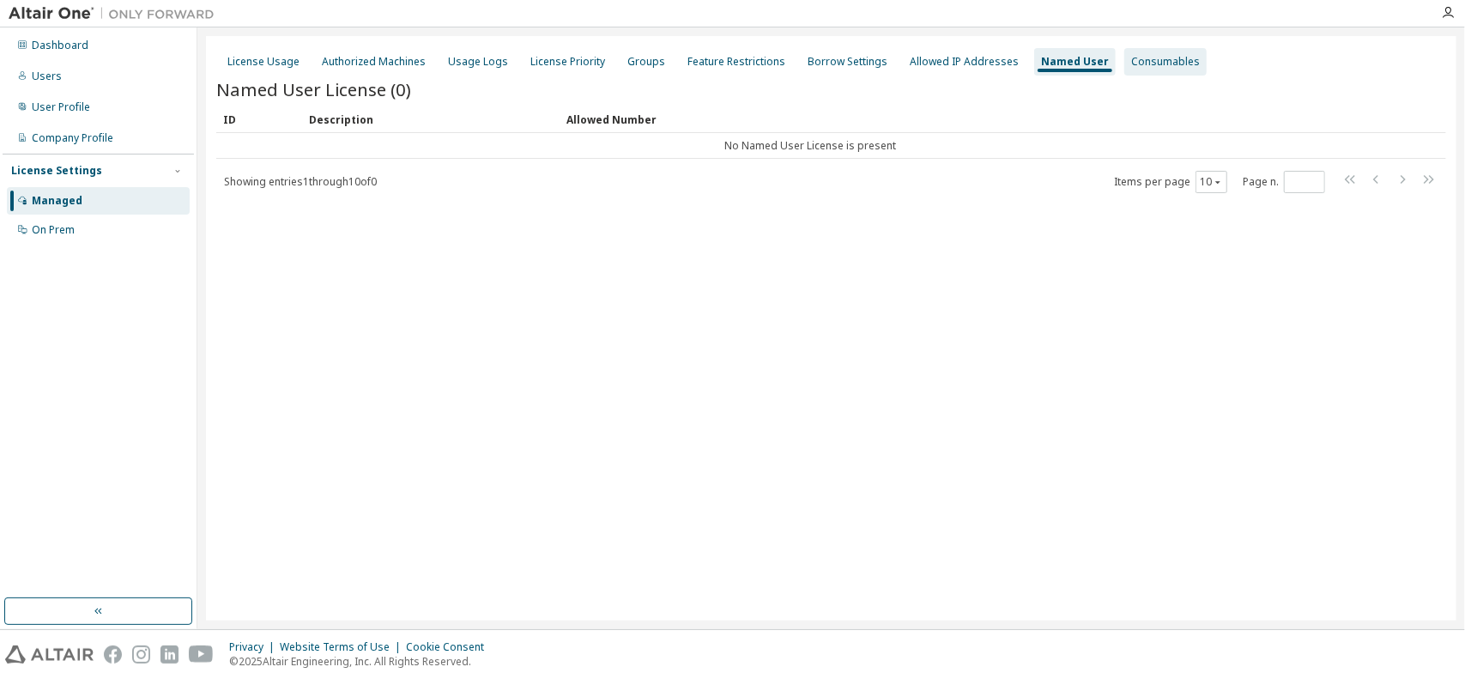
click at [1160, 64] on div "Consumables" at bounding box center [1165, 62] width 69 height 14
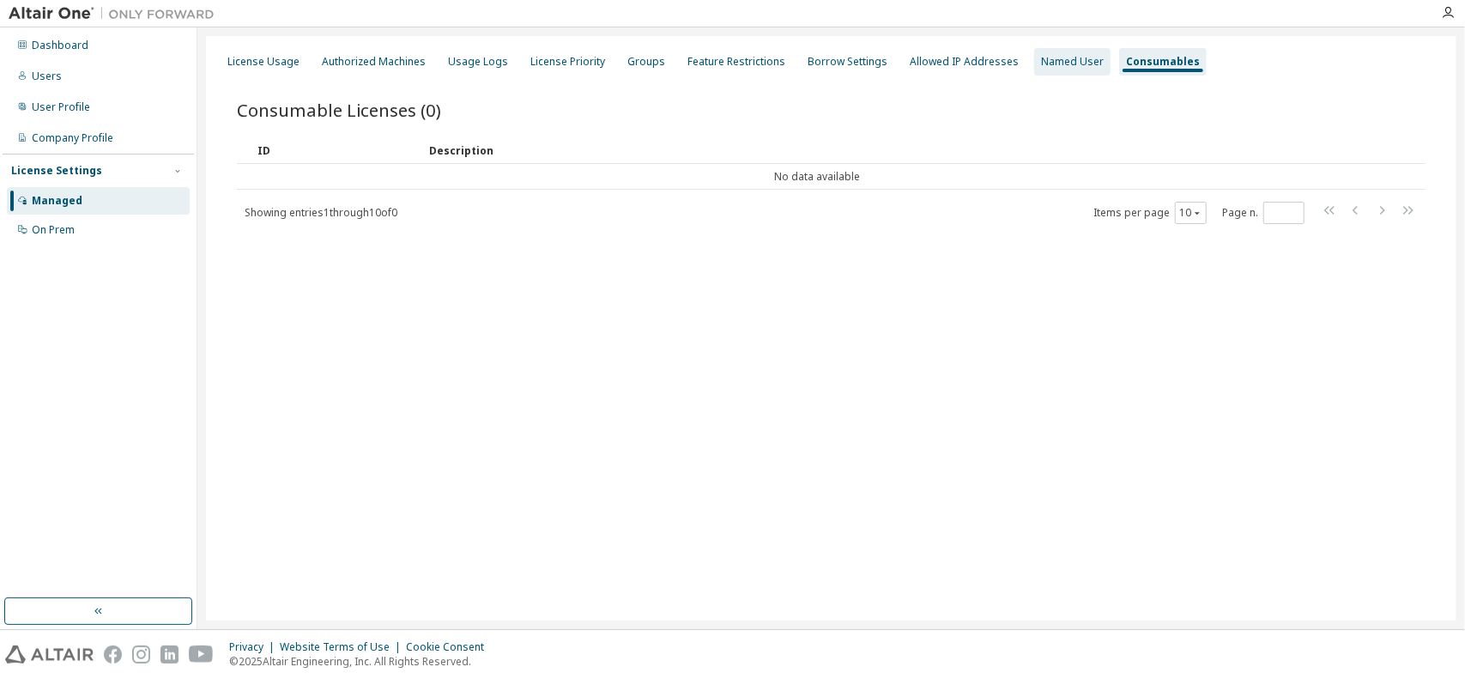
click at [1041, 67] on div "Named User" at bounding box center [1072, 62] width 63 height 14
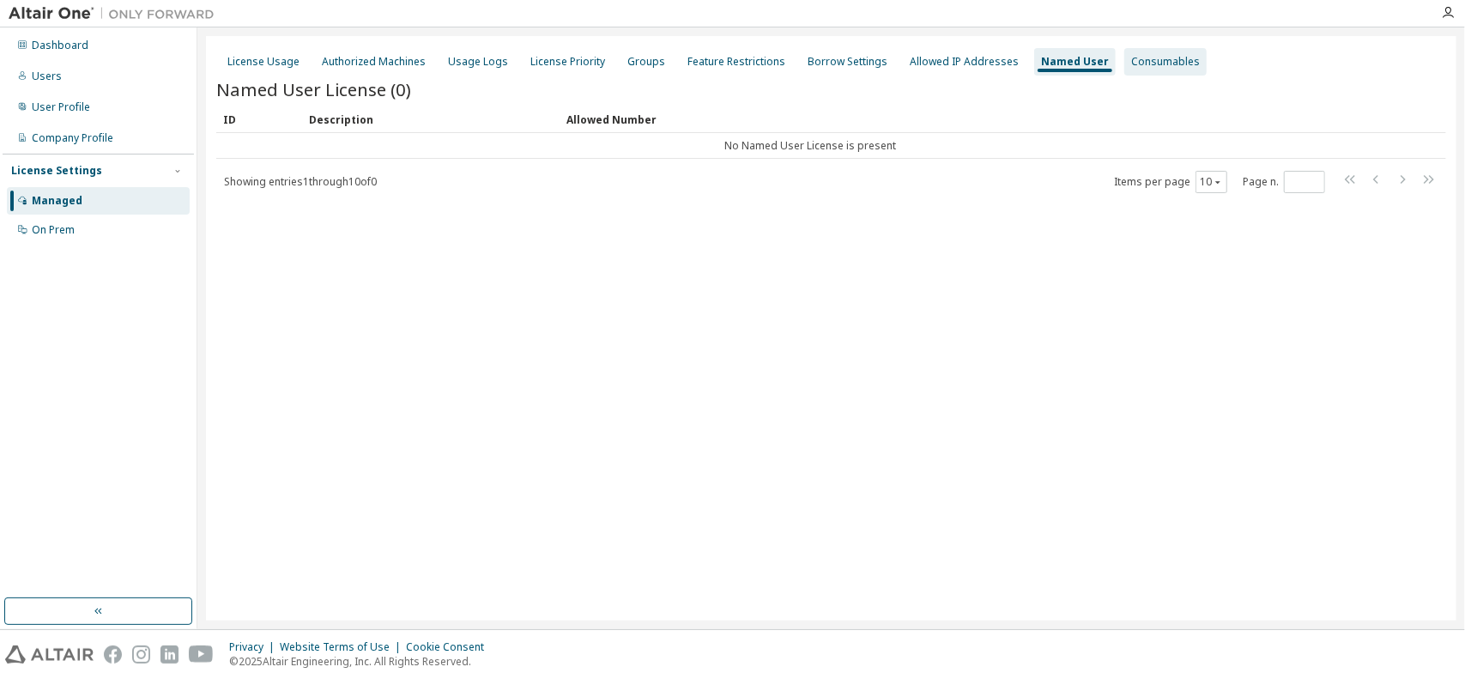
click at [1131, 66] on div "Consumables" at bounding box center [1165, 62] width 69 height 14
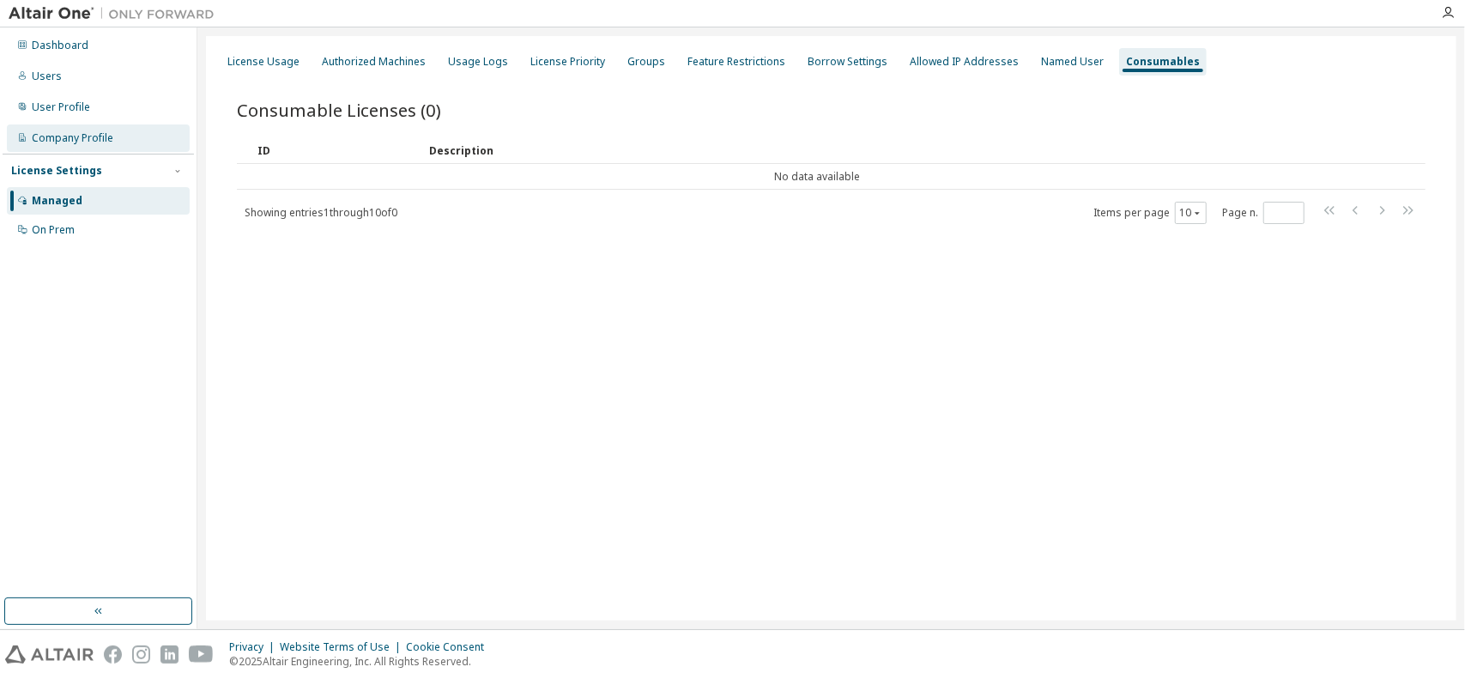
click at [87, 142] on div "Company Profile" at bounding box center [73, 138] width 82 height 14
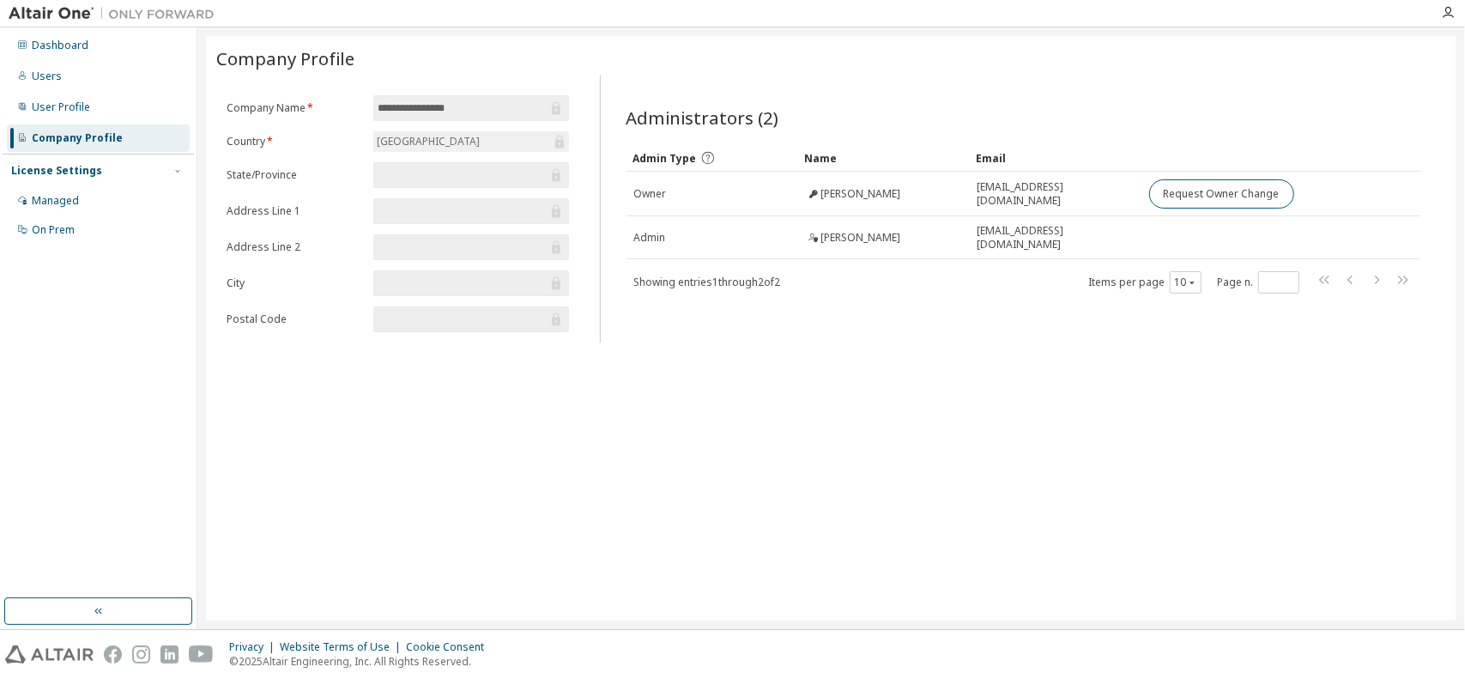
click at [412, 481] on div "**********" at bounding box center [831, 328] width 1251 height 585
click at [76, 13] on img at bounding box center [116, 13] width 215 height 17
